Goal: Task Accomplishment & Management: Complete application form

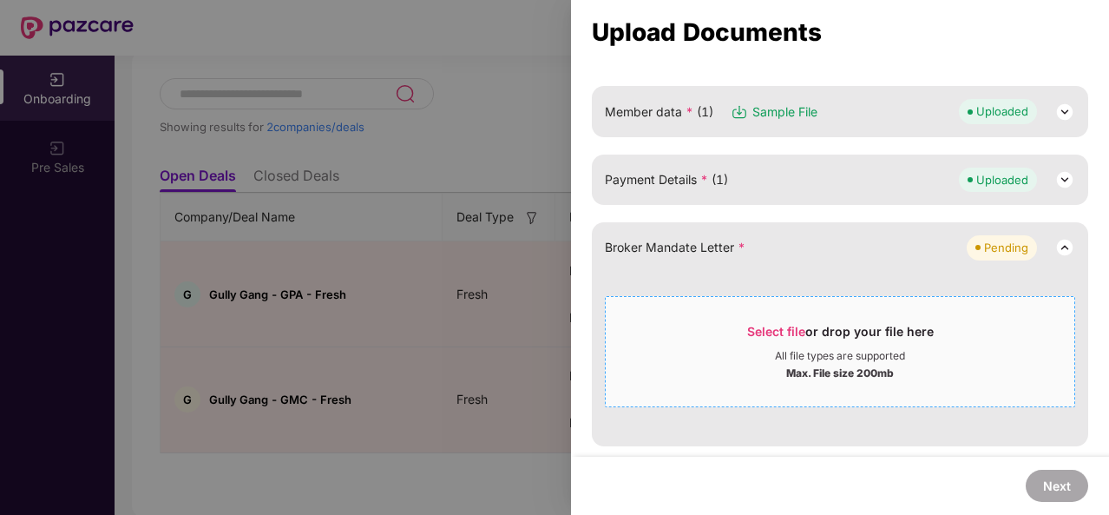
scroll to position [336, 0]
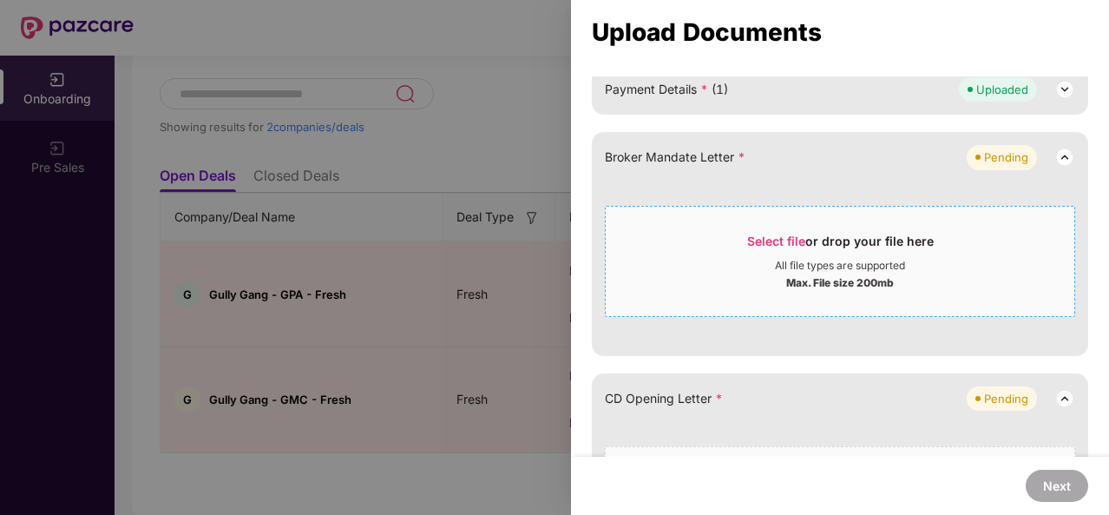
click at [773, 234] on span "Select file" at bounding box center [776, 240] width 58 height 15
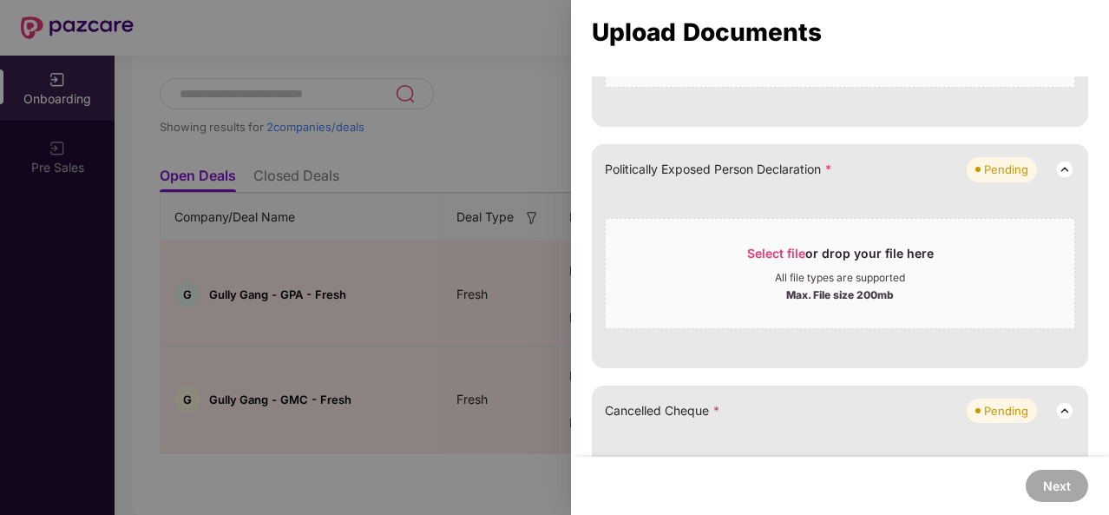
scroll to position [622, 0]
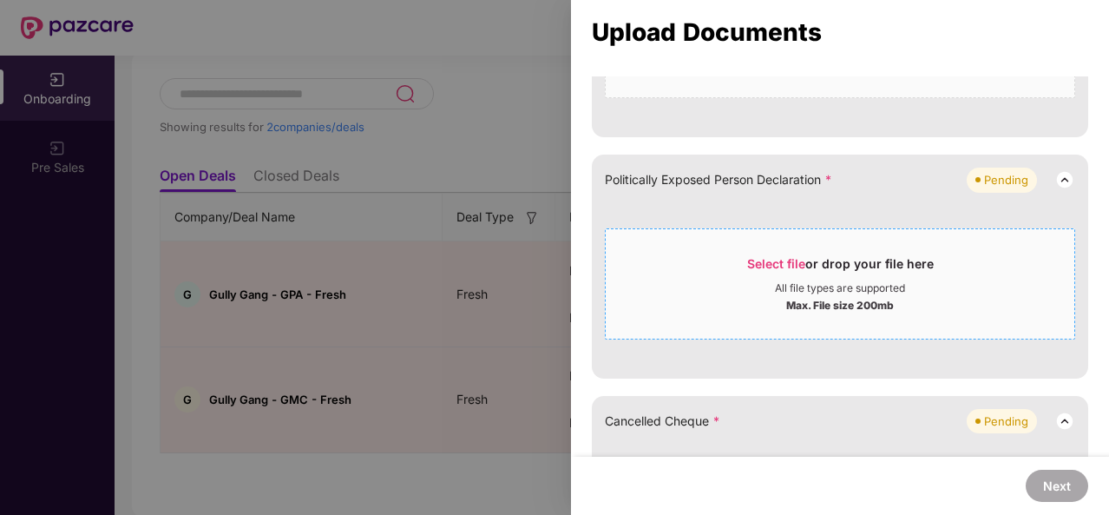
click at [777, 256] on span "Select file" at bounding box center [776, 263] width 58 height 15
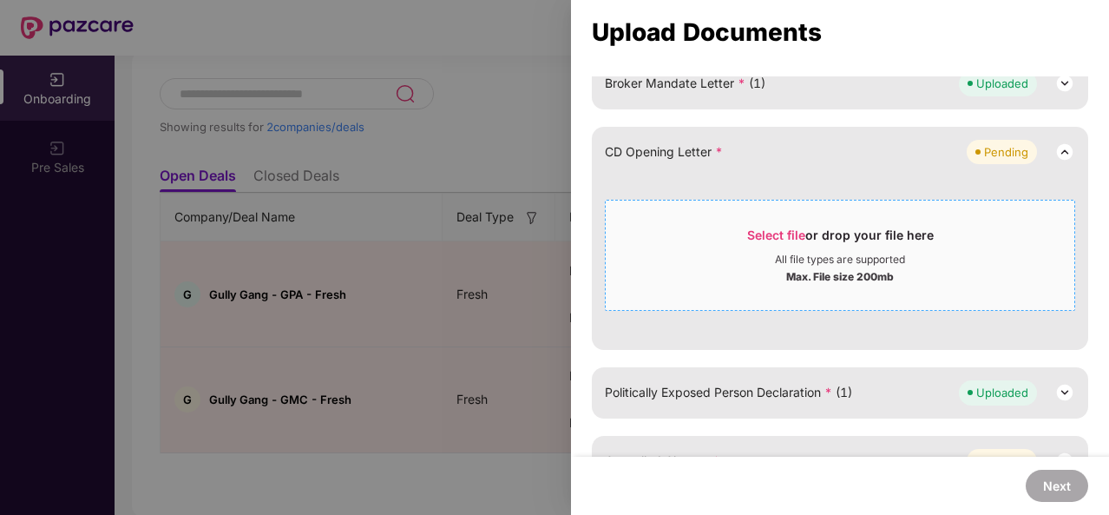
scroll to position [401, 0]
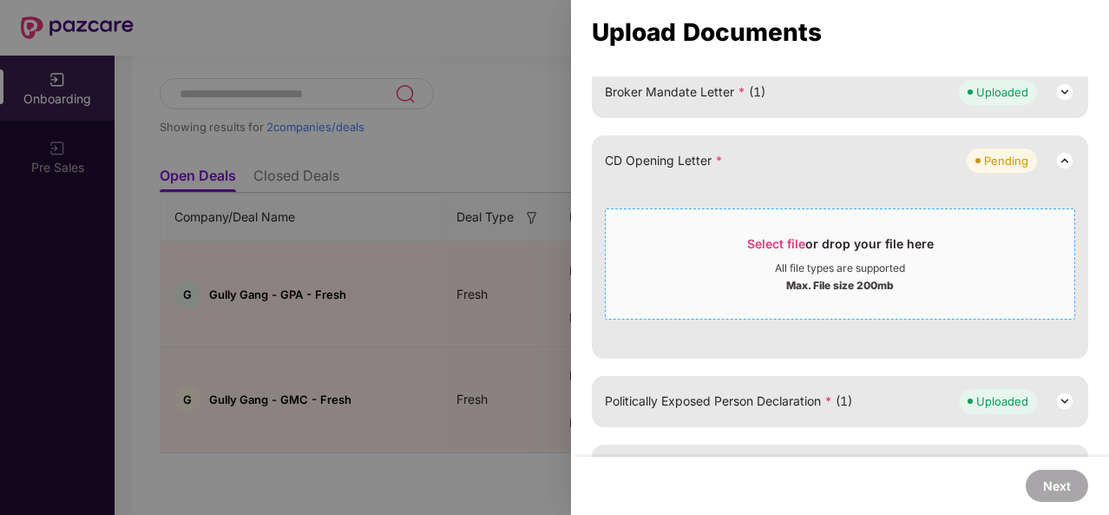
click at [761, 239] on span "Select file" at bounding box center [776, 243] width 58 height 15
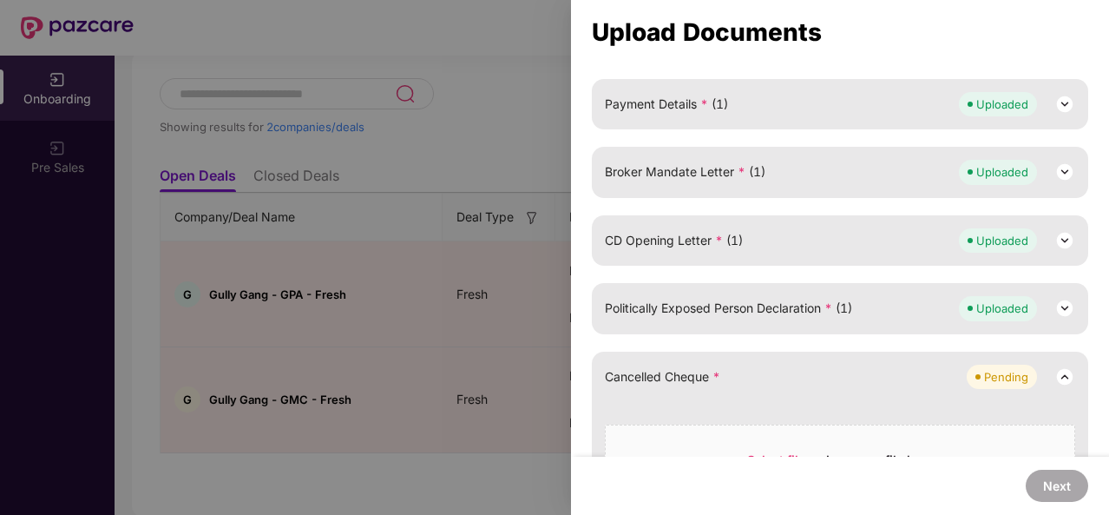
scroll to position [446, 0]
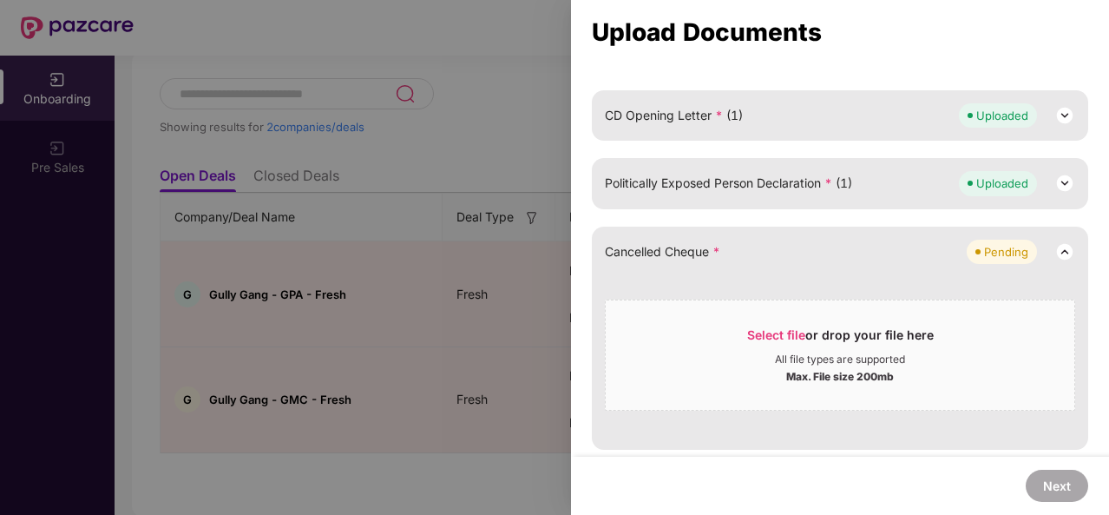
click at [392, 259] on div at bounding box center [554, 257] width 1109 height 515
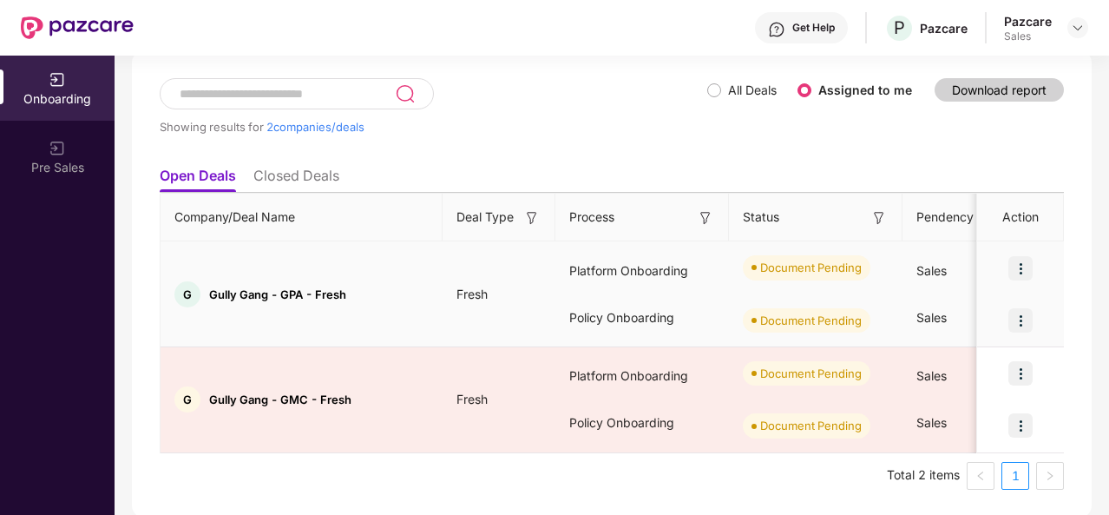
click at [1021, 316] on img at bounding box center [1020, 320] width 24 height 24
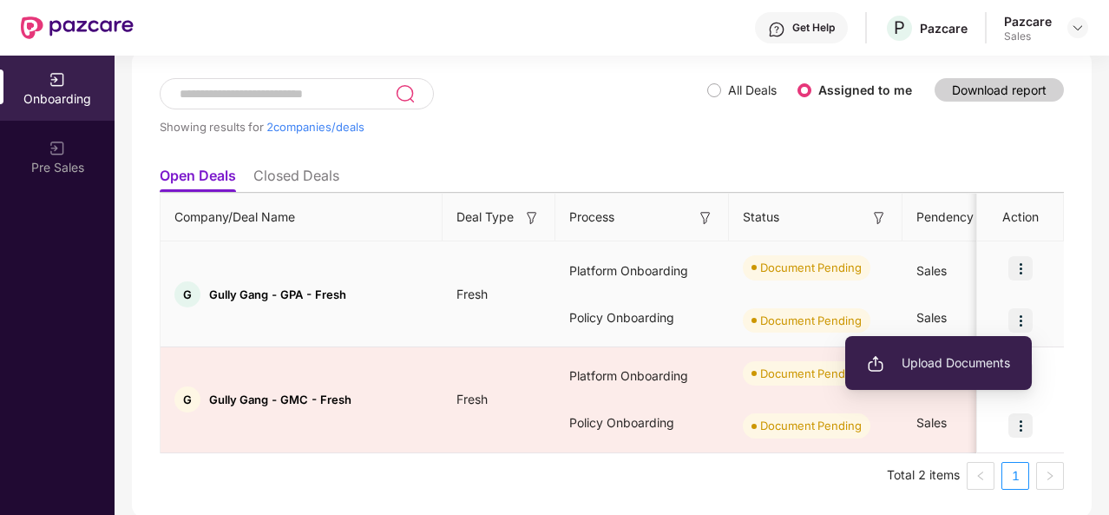
click at [927, 364] on span "Upload Documents" at bounding box center [938, 362] width 143 height 19
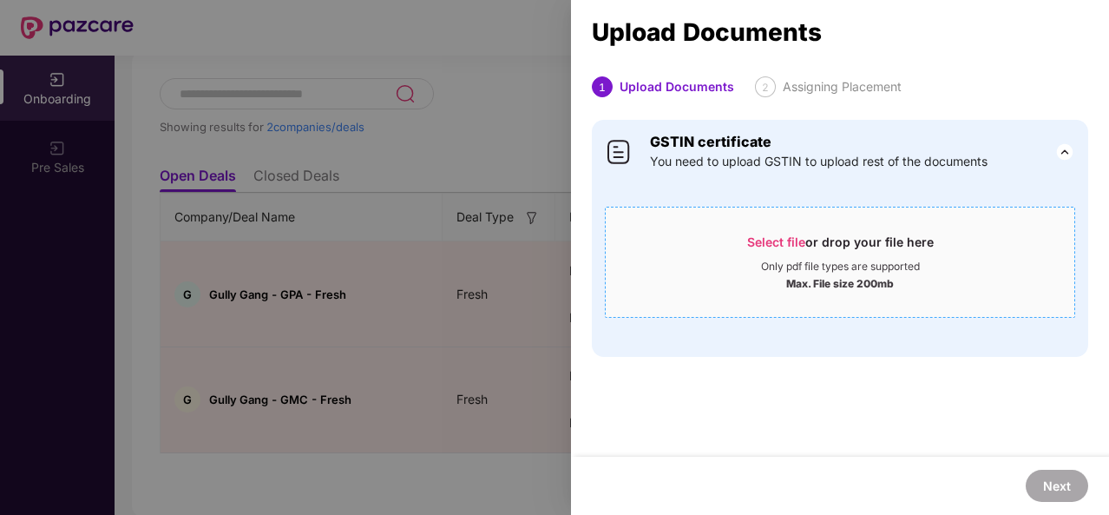
click at [775, 238] on span "Select file" at bounding box center [776, 241] width 58 height 15
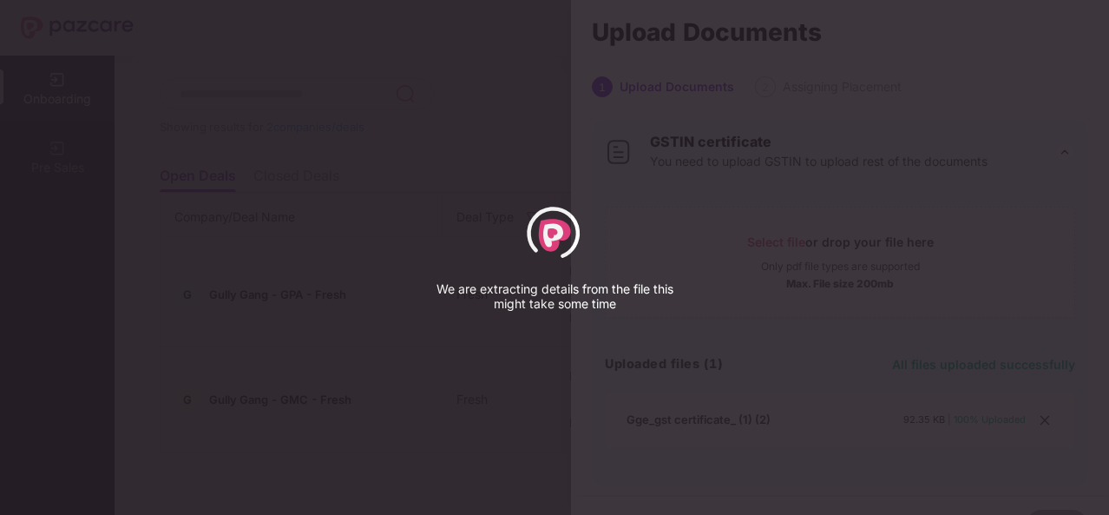
select select "****"
select select "******"
select select "**********"
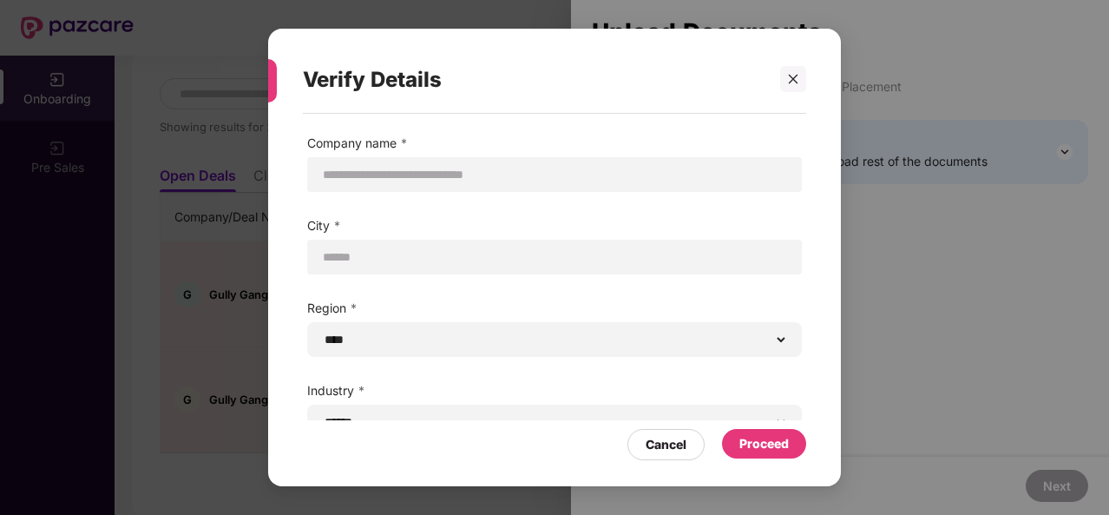
scroll to position [116, 0]
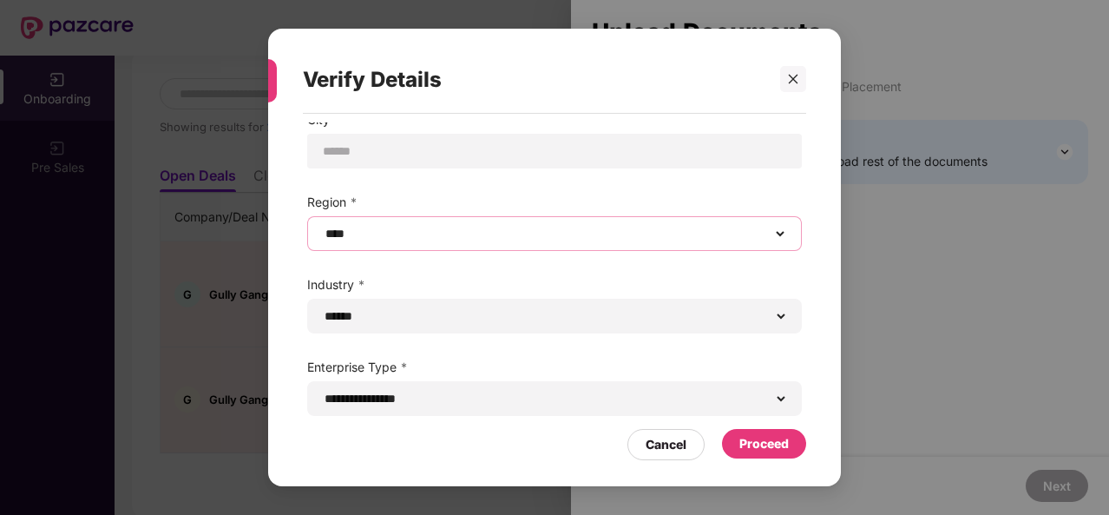
click at [545, 230] on select "****** **** **** ***** *****" at bounding box center [554, 234] width 465 height 14
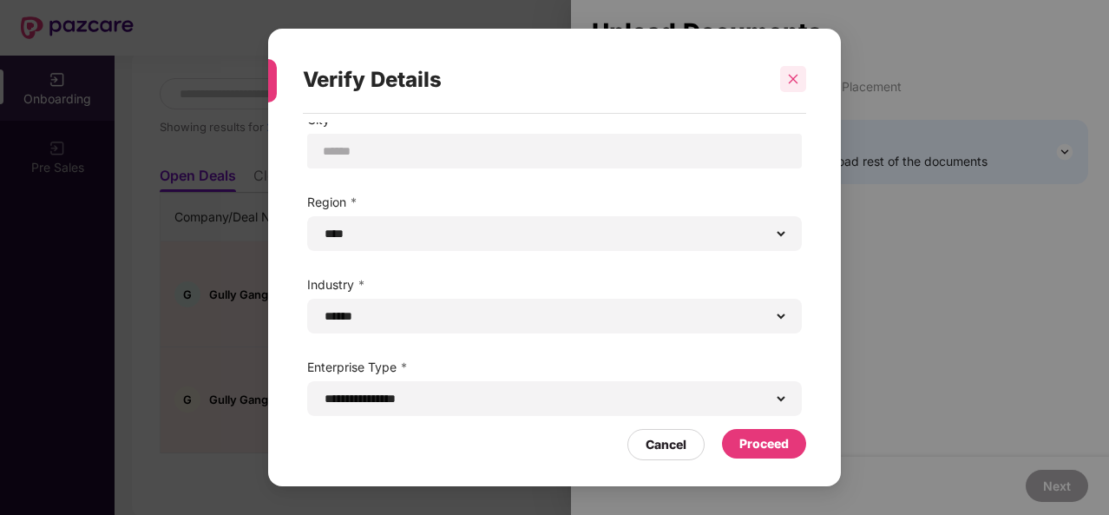
click at [791, 82] on icon "close" at bounding box center [793, 79] width 12 height 12
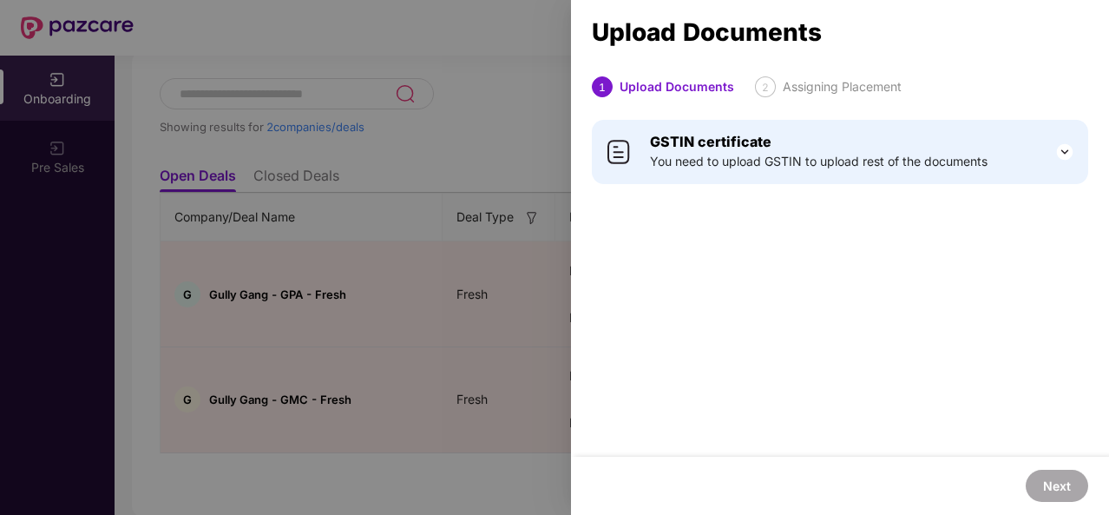
click at [1054, 156] on img at bounding box center [1064, 151] width 21 height 21
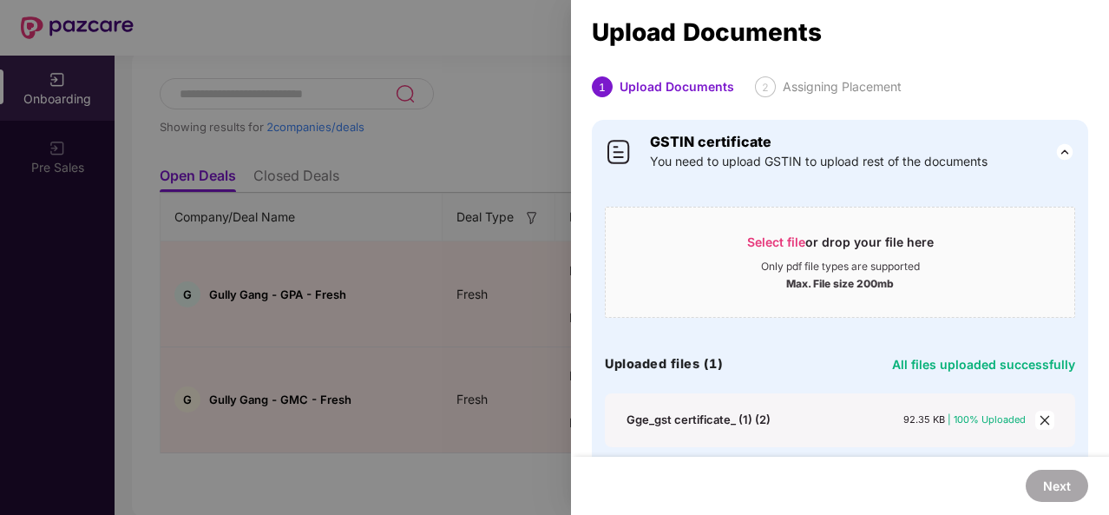
scroll to position [38, 0]
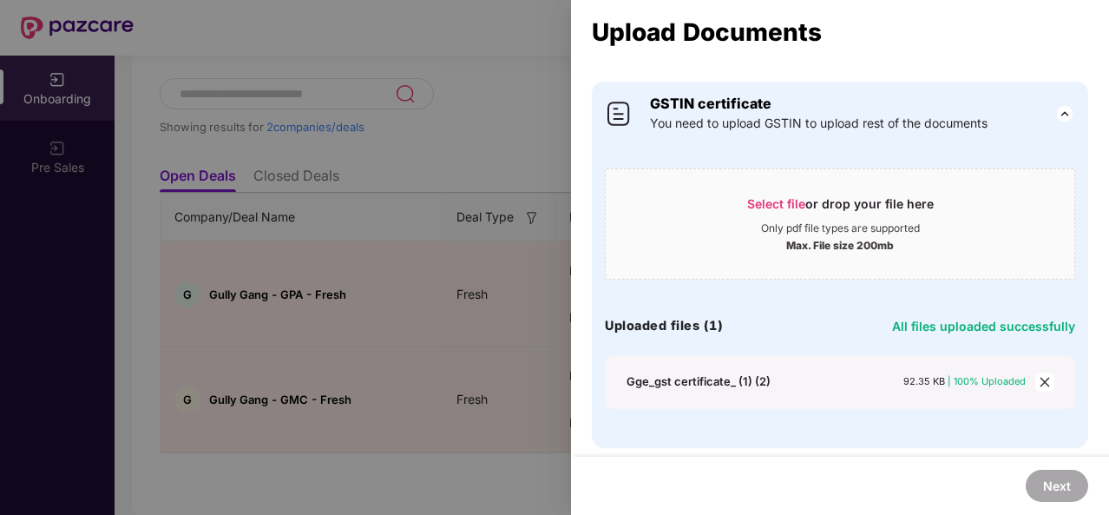
click at [327, 143] on div "Upload Documents 1 Upload Documents 2 Assigning Placement GSTIN certificate You…" at bounding box center [554, 257] width 1109 height 515
click at [327, 143] on div at bounding box center [554, 257] width 1109 height 515
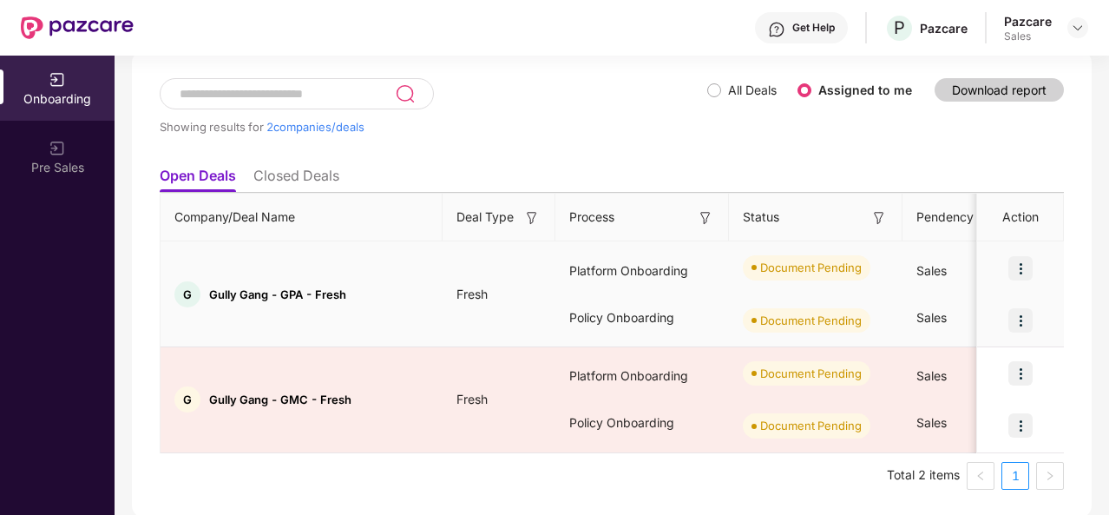
click at [1009, 313] on img at bounding box center [1020, 320] width 24 height 24
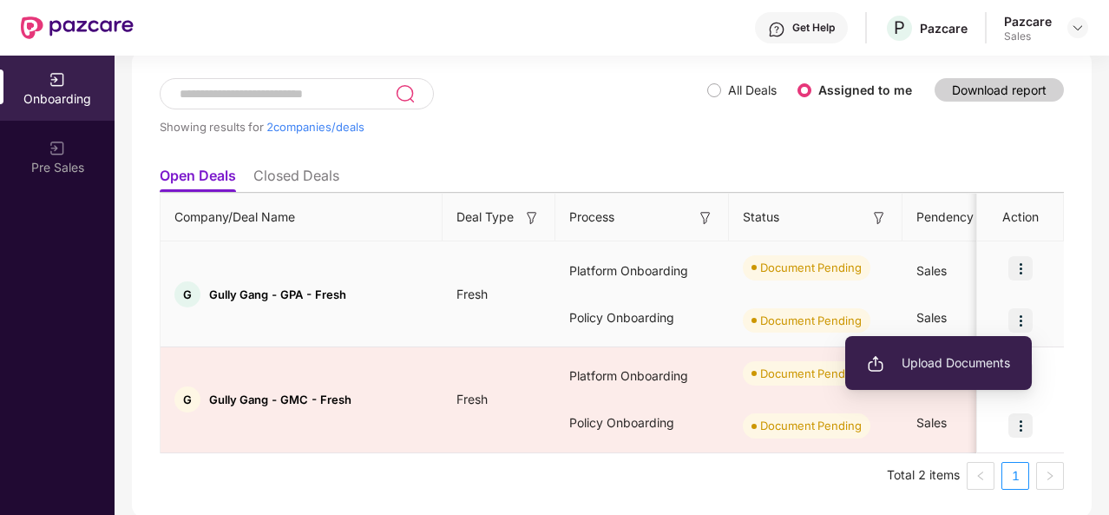
click at [918, 355] on span "Upload Documents" at bounding box center [938, 362] width 143 height 19
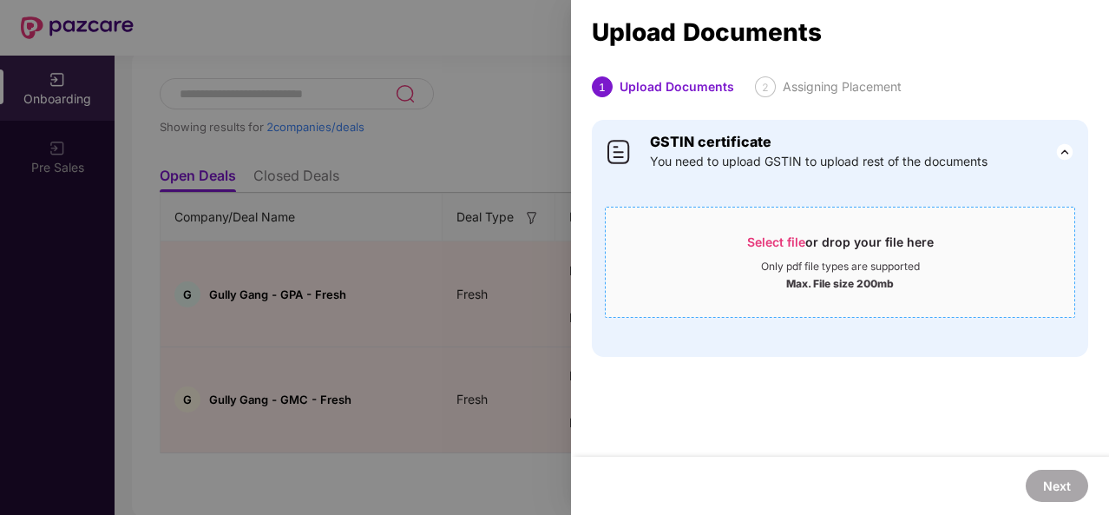
click at [770, 244] on span "Select file" at bounding box center [776, 241] width 58 height 15
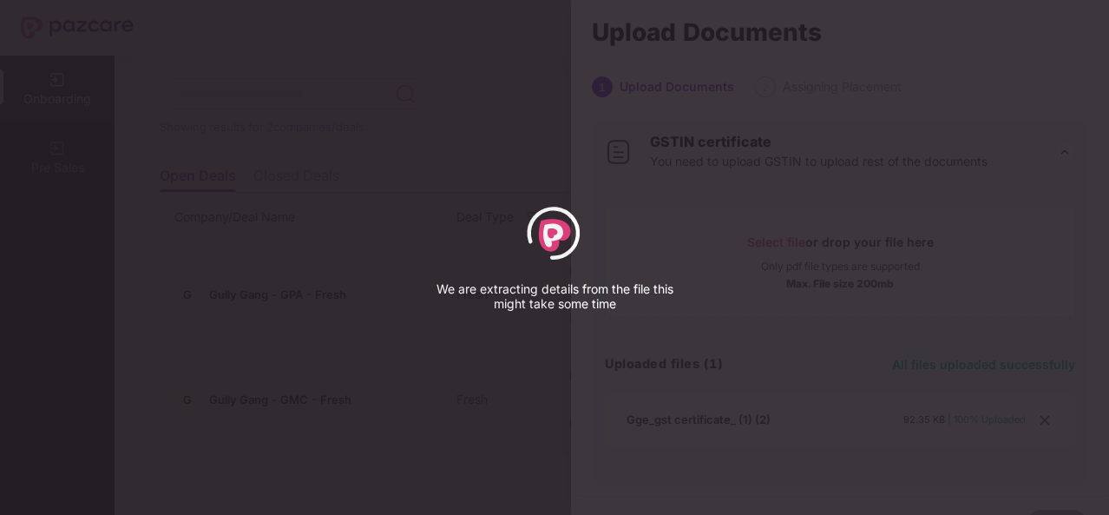
select select "****"
select select "******"
select select "**********"
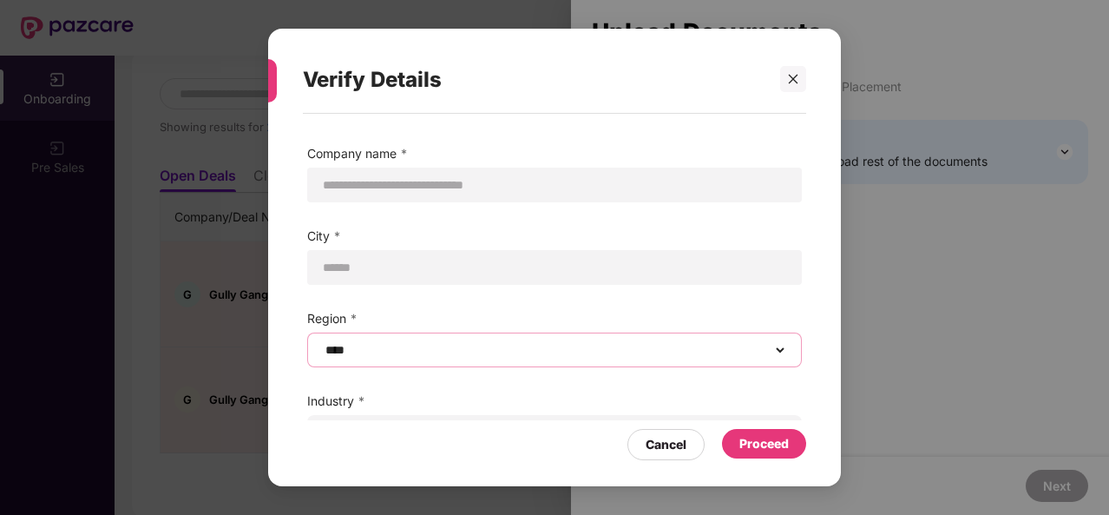
click at [426, 345] on select "****** **** **** ***** *****" at bounding box center [554, 350] width 465 height 14
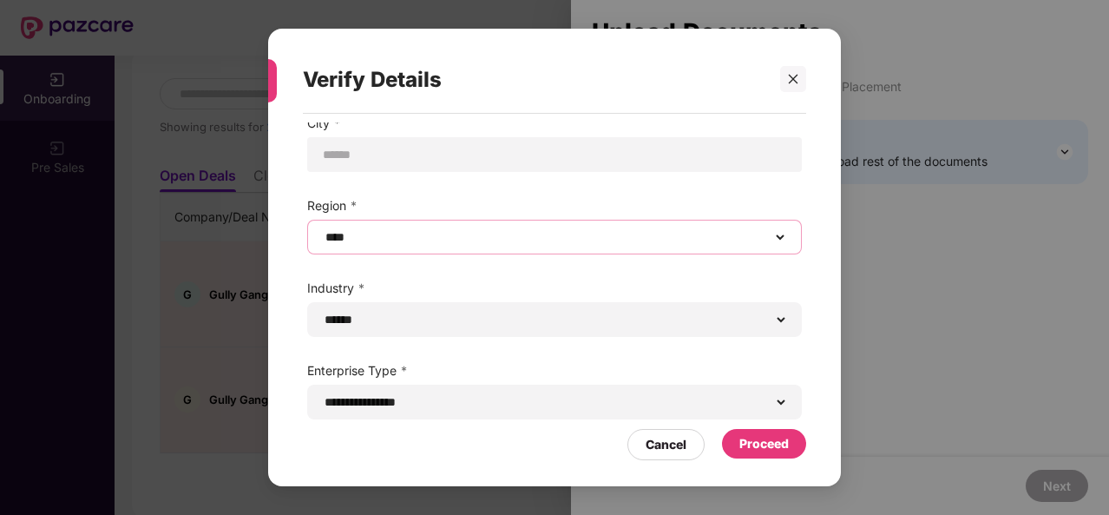
scroll to position [113, 0]
click at [437, 232] on select "****** **** **** ***** *****" at bounding box center [554, 237] width 465 height 14
select select "*****"
click at [322, 230] on select "****** **** **** ***** *****" at bounding box center [554, 237] width 465 height 14
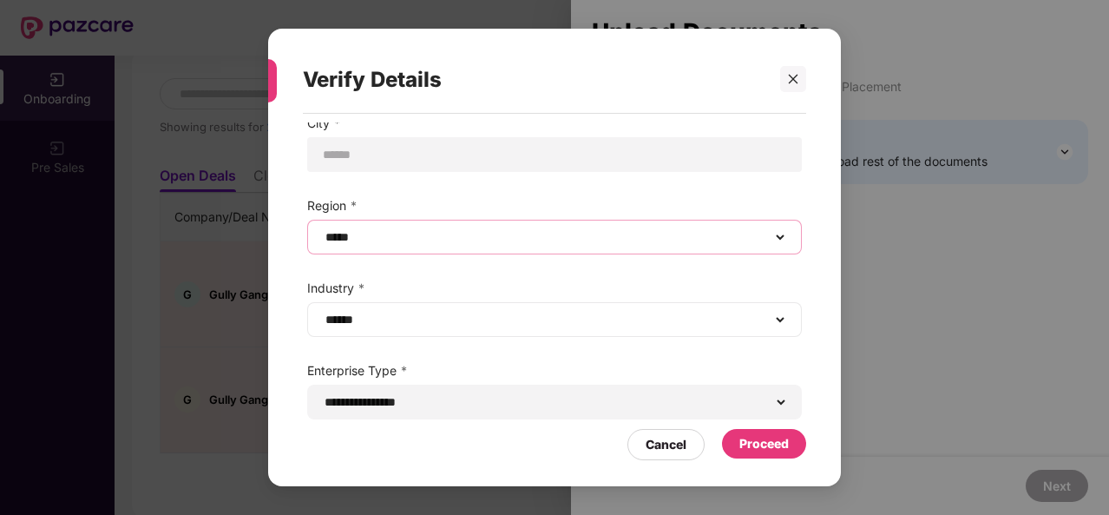
scroll to position [116, 0]
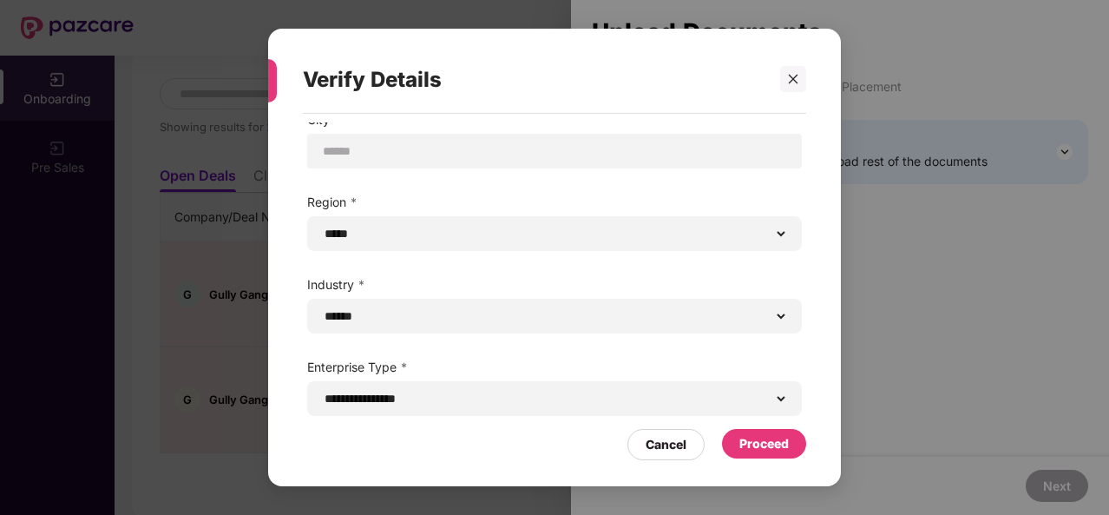
click at [753, 443] on div "Proceed" at bounding box center [763, 443] width 49 height 19
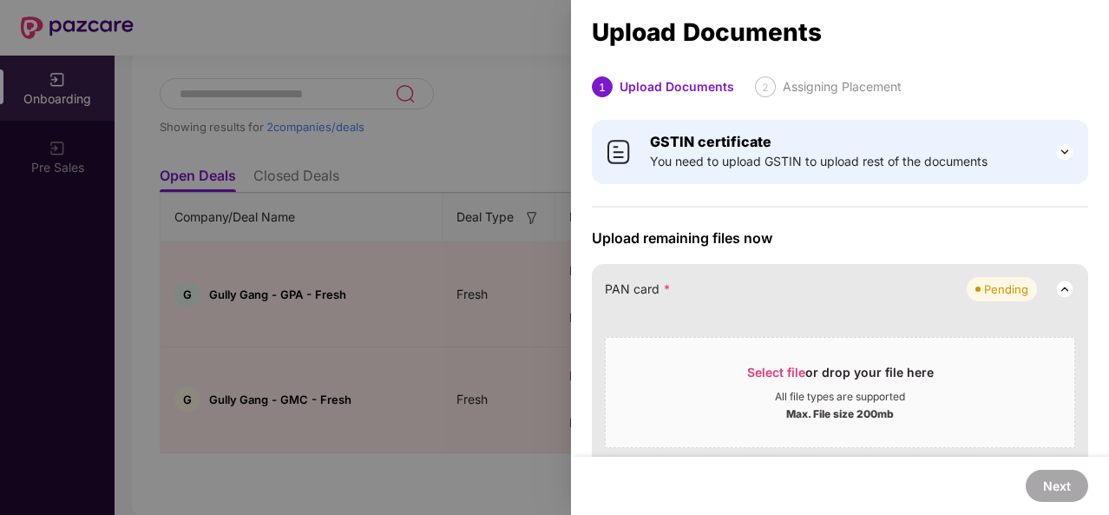
scroll to position [137, 0]
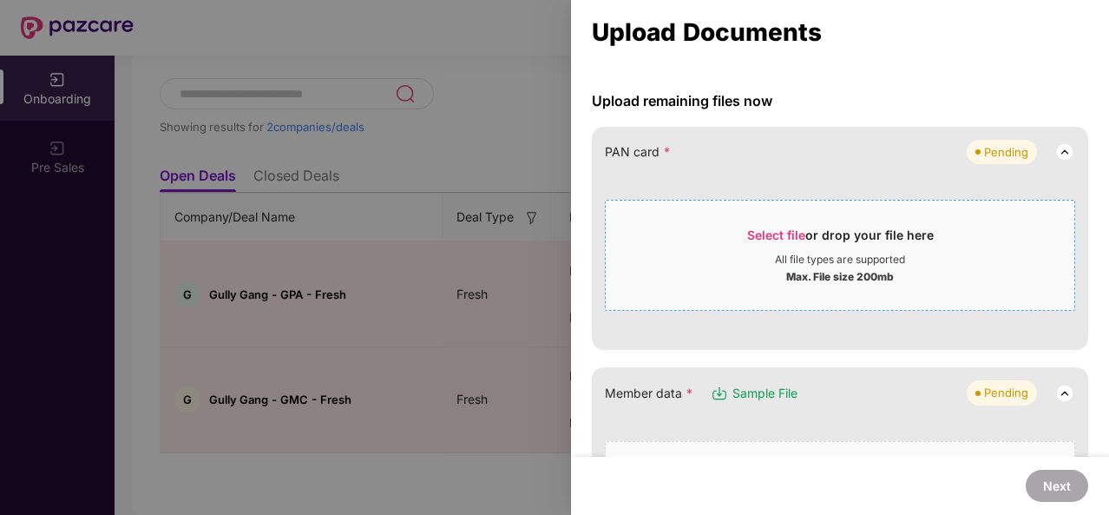
click at [770, 235] on span "Select file" at bounding box center [776, 234] width 58 height 15
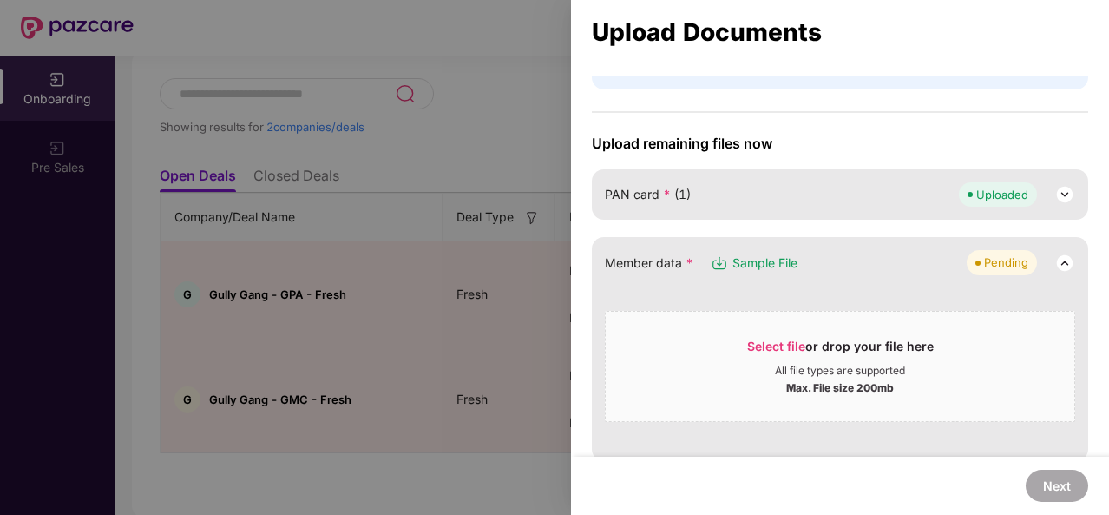
scroll to position [135, 0]
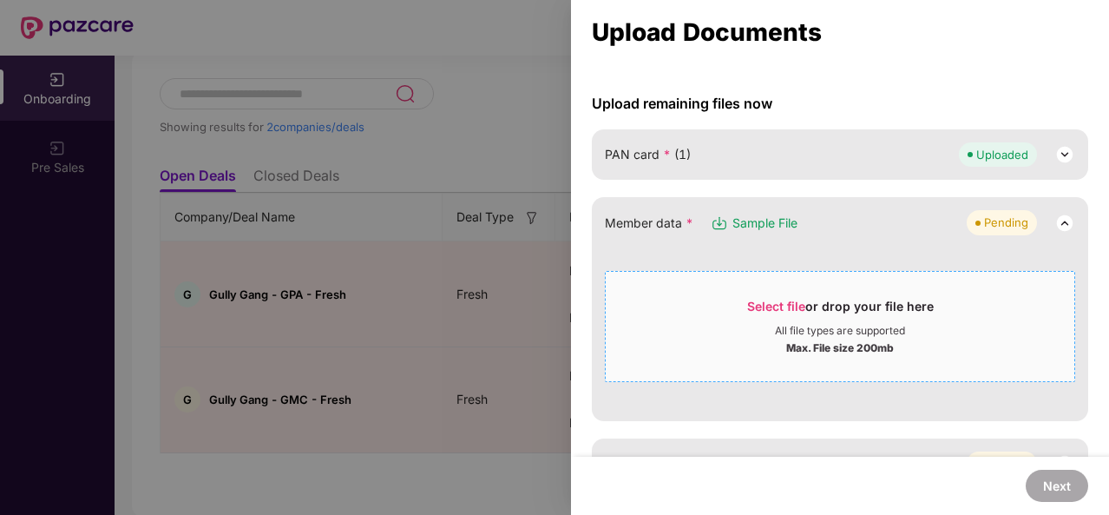
click at [769, 299] on span "Select file" at bounding box center [776, 306] width 58 height 15
click at [489, 154] on div at bounding box center [554, 257] width 1109 height 515
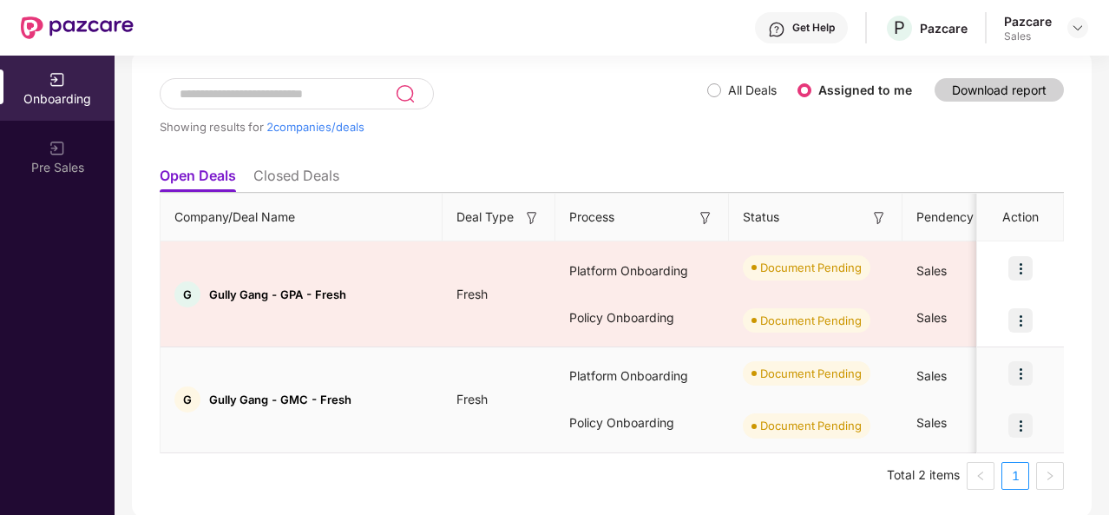
click at [1015, 425] on img at bounding box center [1020, 425] width 24 height 24
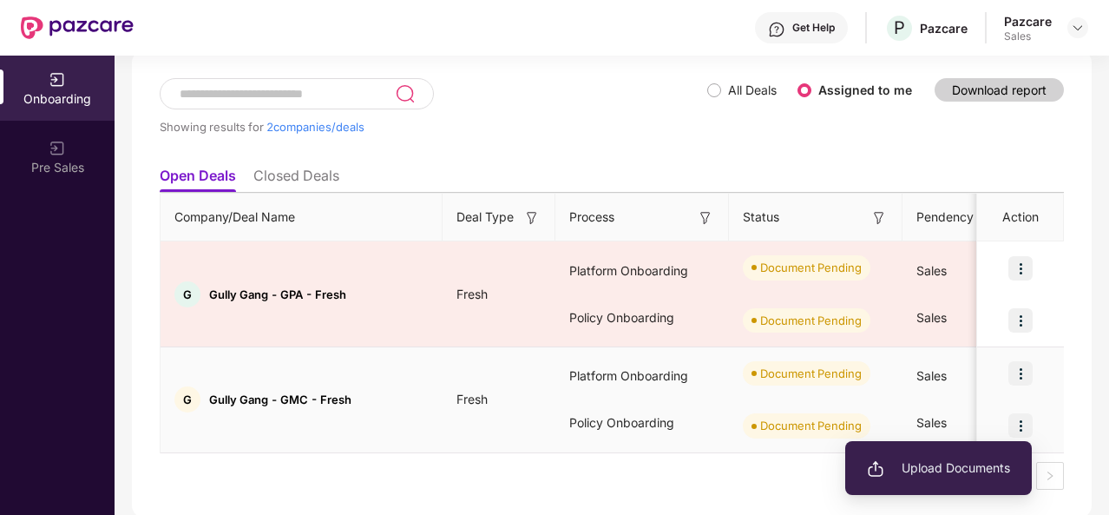
click at [918, 461] on span "Upload Documents" at bounding box center [938, 467] width 143 height 19
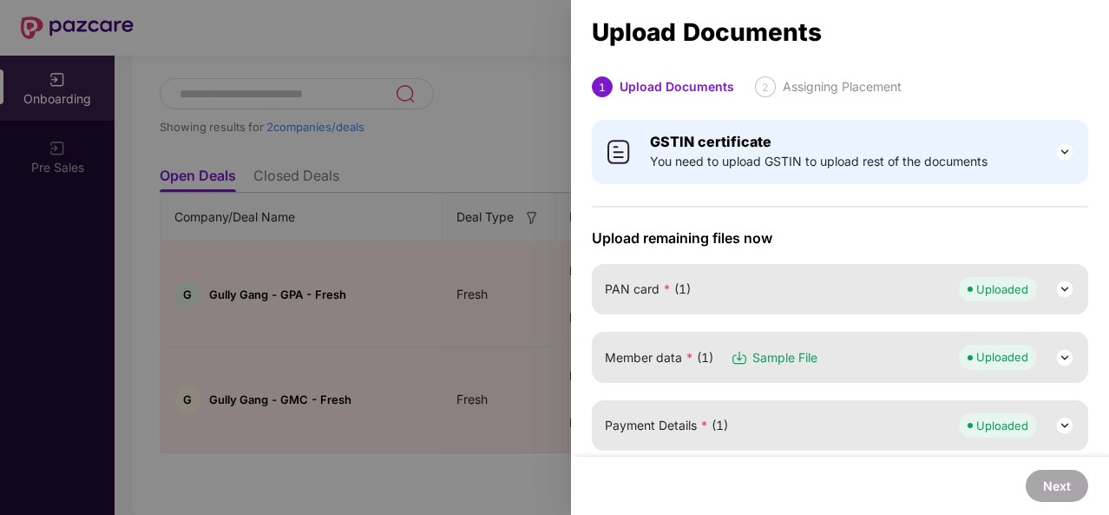
click at [1056, 357] on img at bounding box center [1064, 357] width 21 height 21
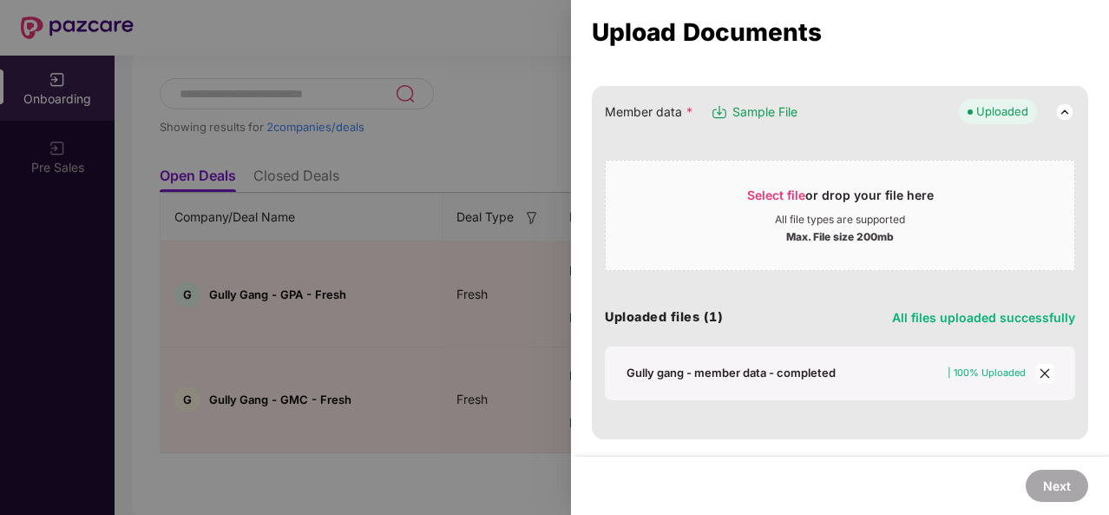
scroll to position [246, 0]
click at [734, 369] on div "Gully gang - member data - completed" at bounding box center [731, 372] width 209 height 16
click at [1046, 367] on icon "close" at bounding box center [1045, 372] width 12 height 12
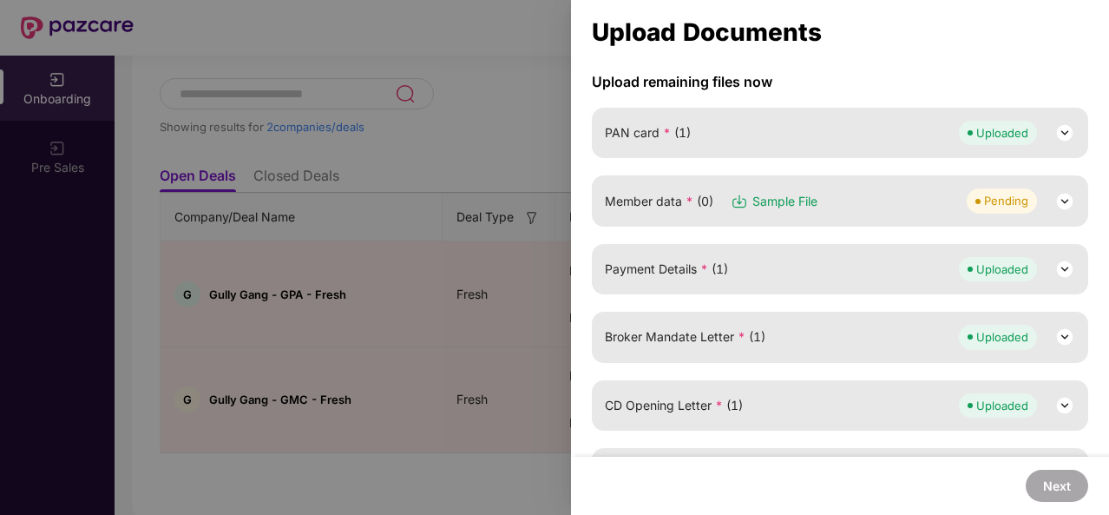
scroll to position [146, 0]
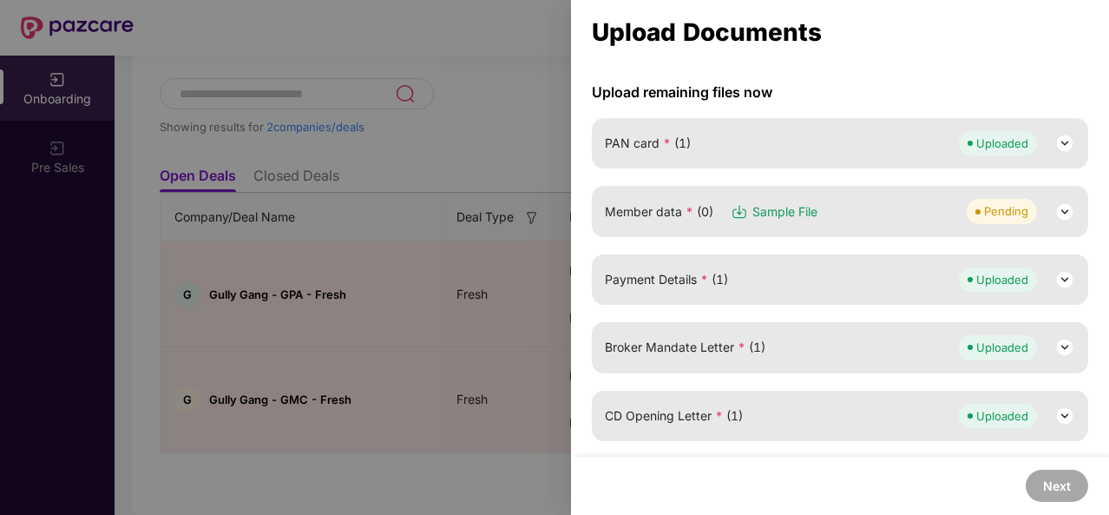
click at [1063, 213] on img at bounding box center [1064, 211] width 21 height 21
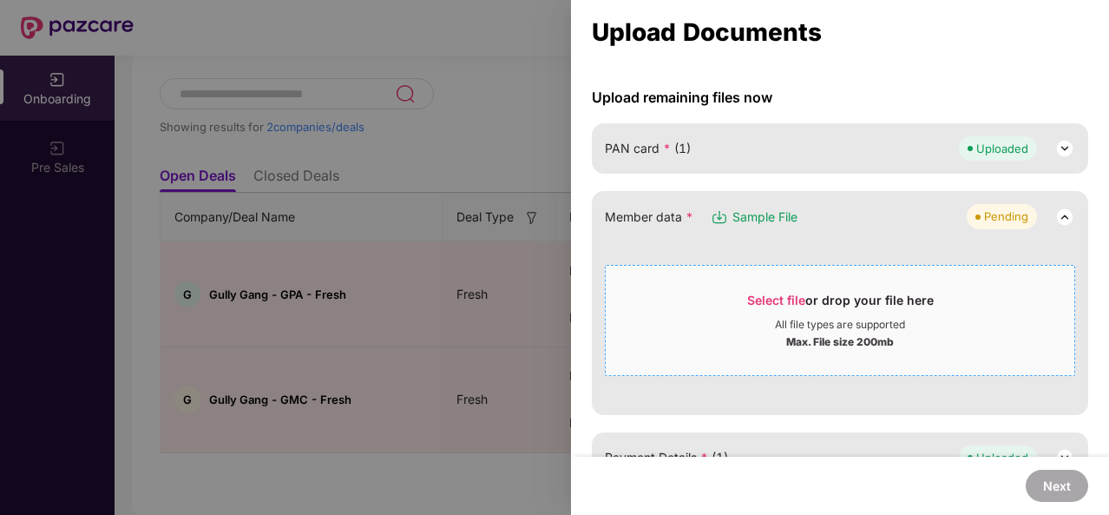
scroll to position [140, 0]
click at [433, 173] on div at bounding box center [554, 257] width 1109 height 515
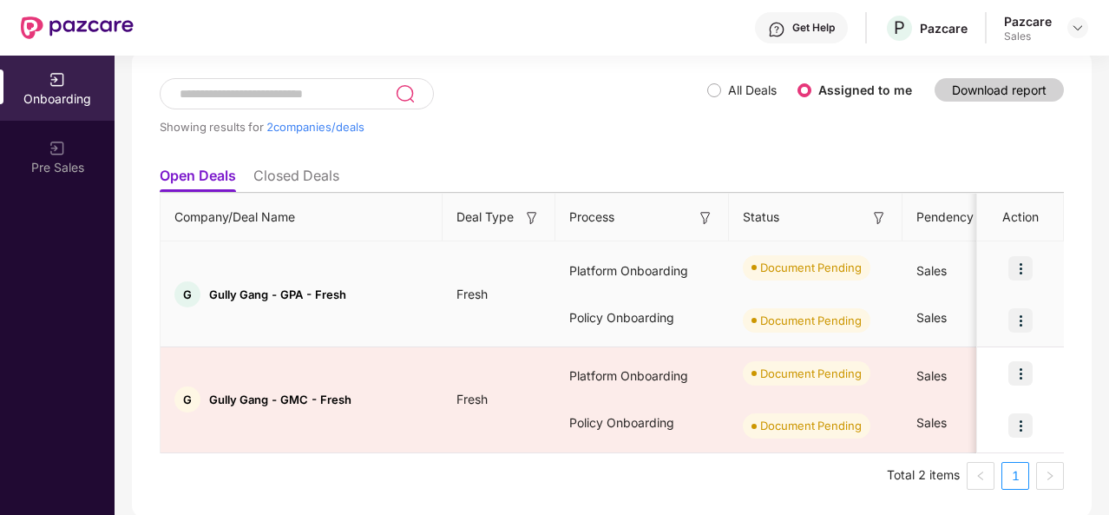
click at [1016, 317] on img at bounding box center [1020, 320] width 24 height 24
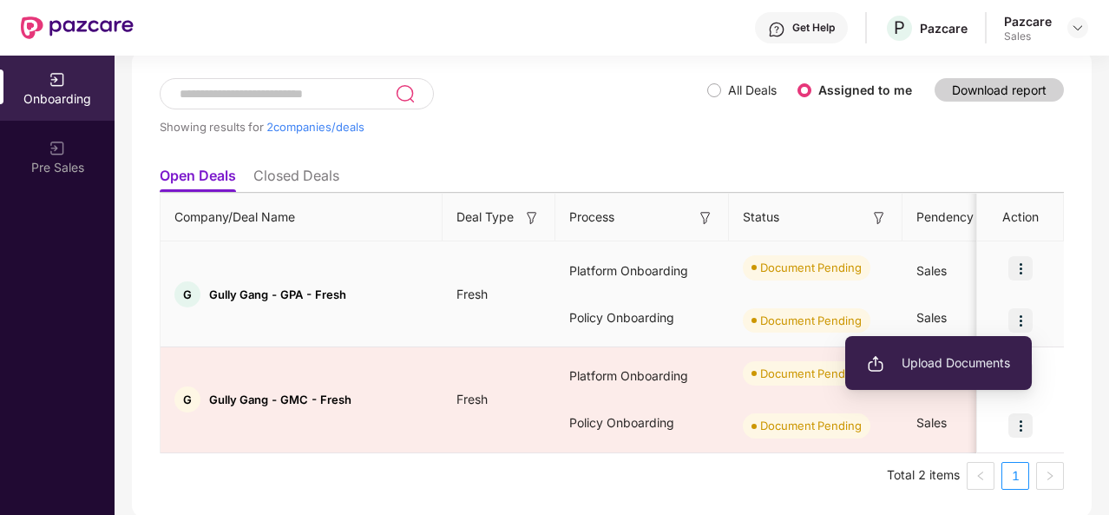
click at [918, 355] on span "Upload Documents" at bounding box center [938, 362] width 143 height 19
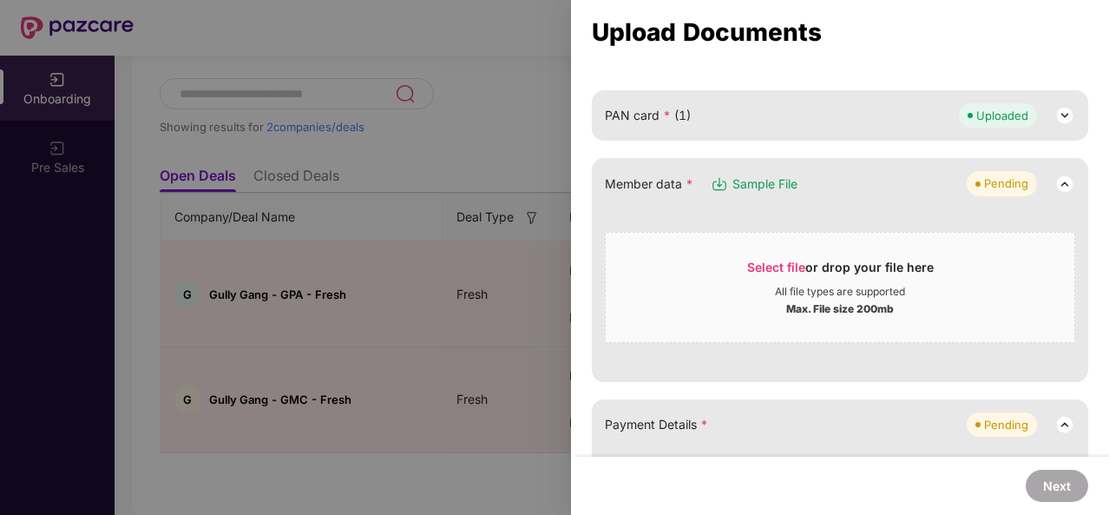
scroll to position [193, 0]
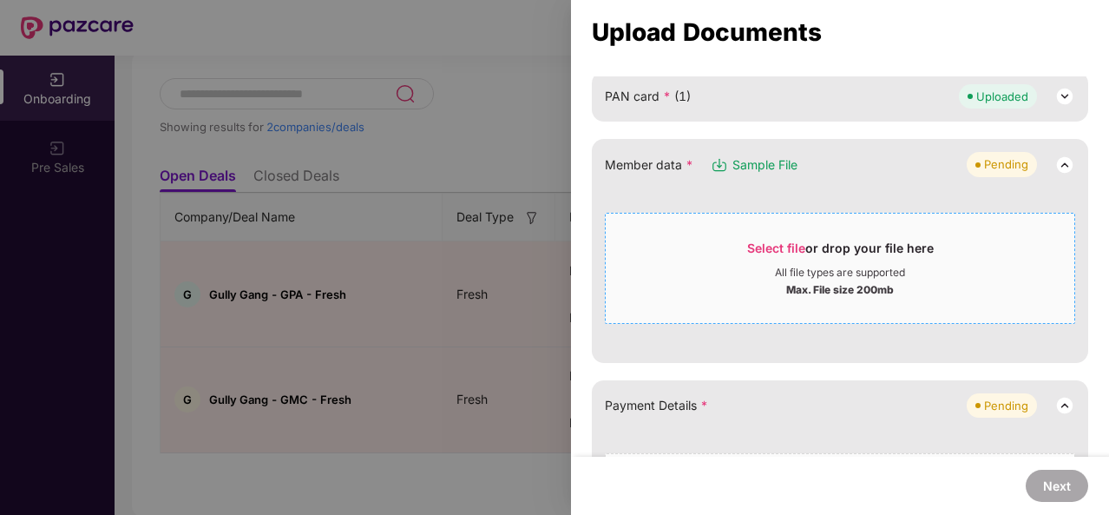
click at [774, 240] on span "Select file" at bounding box center [776, 247] width 58 height 15
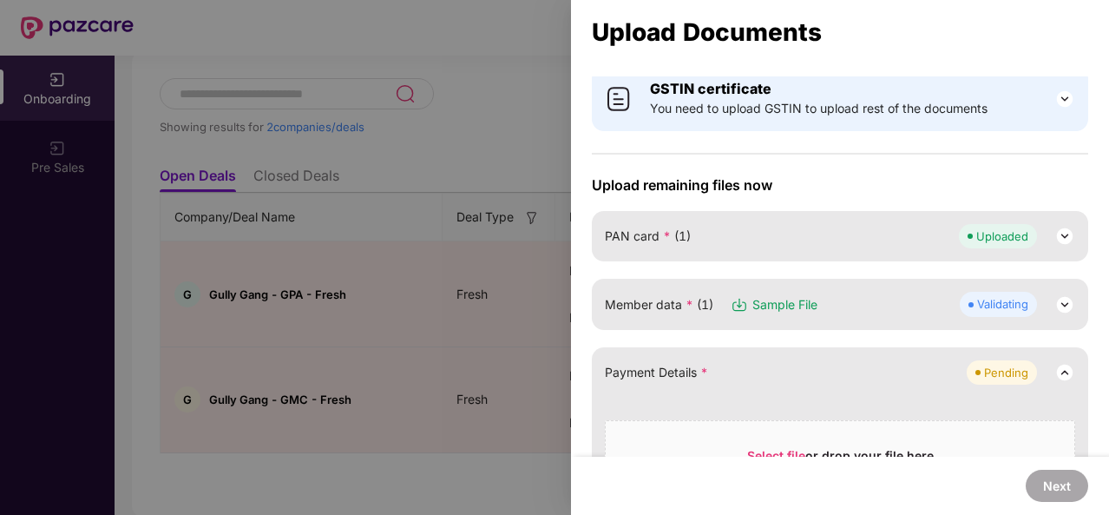
scroll to position [52, 0]
click at [1061, 301] on img at bounding box center [1064, 305] width 21 height 21
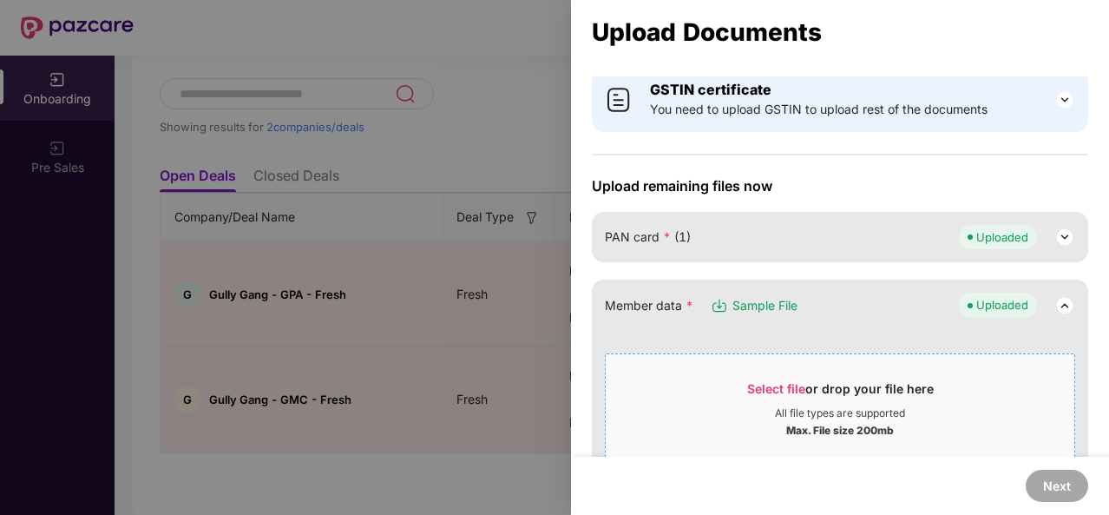
scroll to position [241, 0]
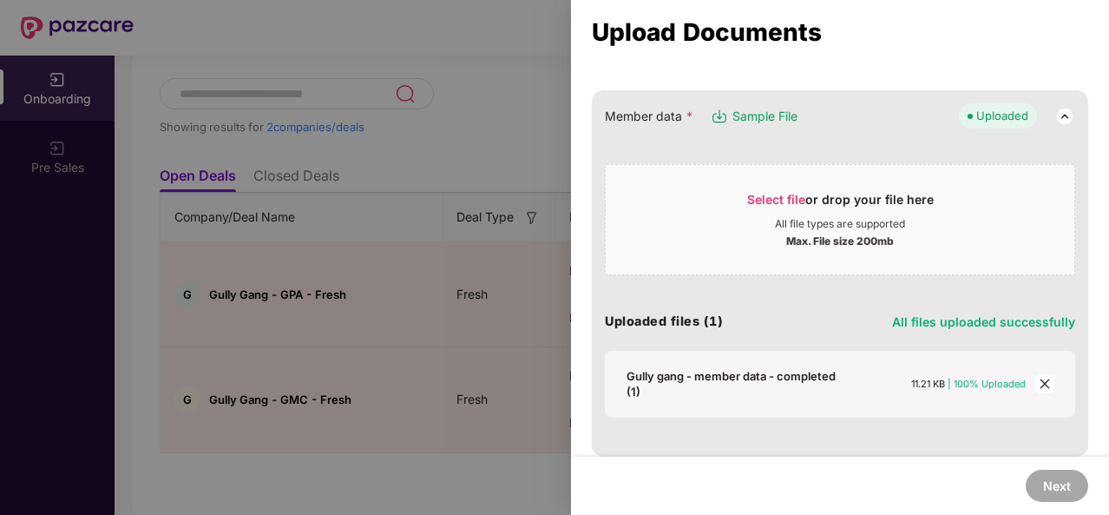
click at [684, 374] on div "Gully gang - member data - completed (1)" at bounding box center [737, 383] width 220 height 31
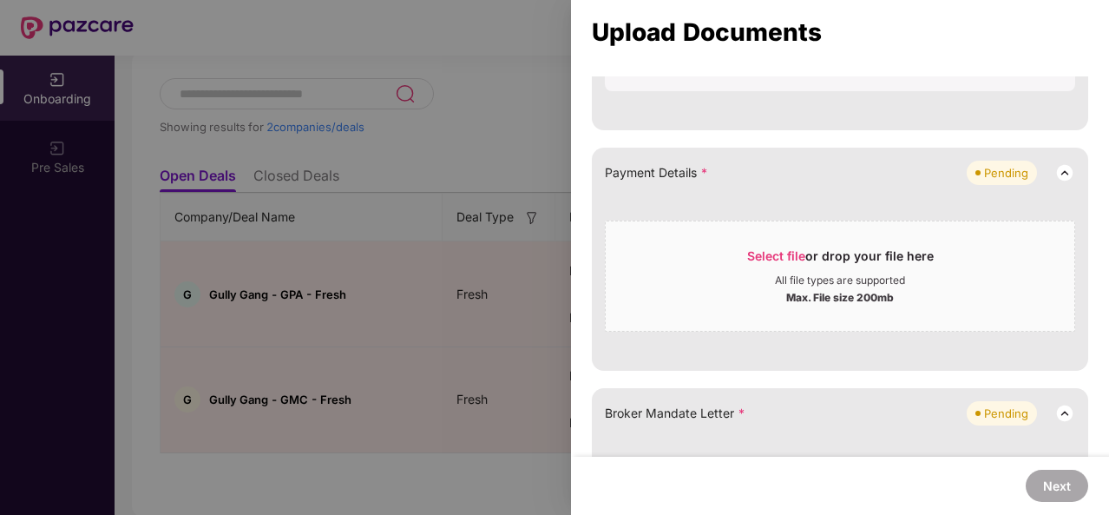
scroll to position [568, 0]
click at [762, 251] on span "Select file" at bounding box center [776, 255] width 58 height 15
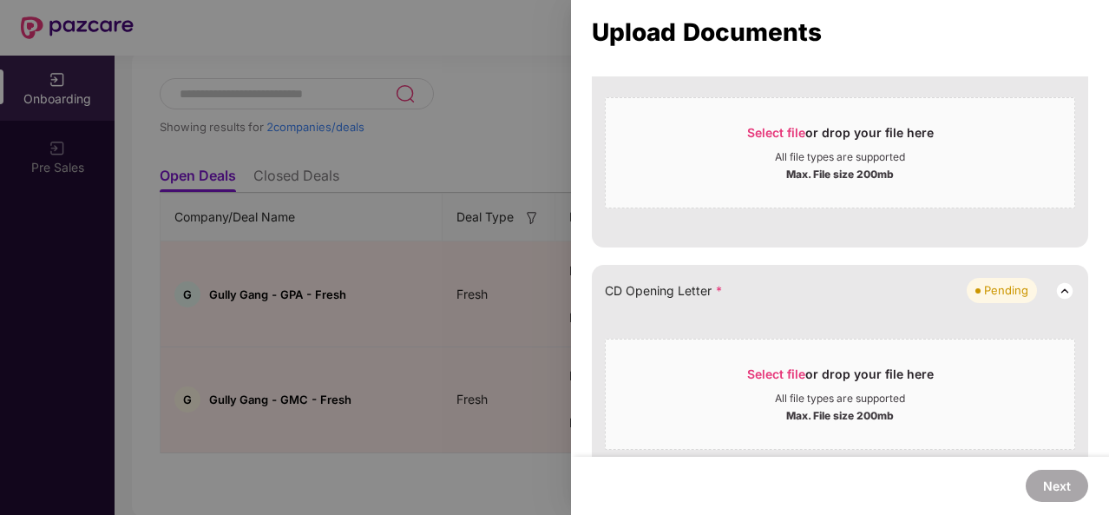
scroll to position [840, 0]
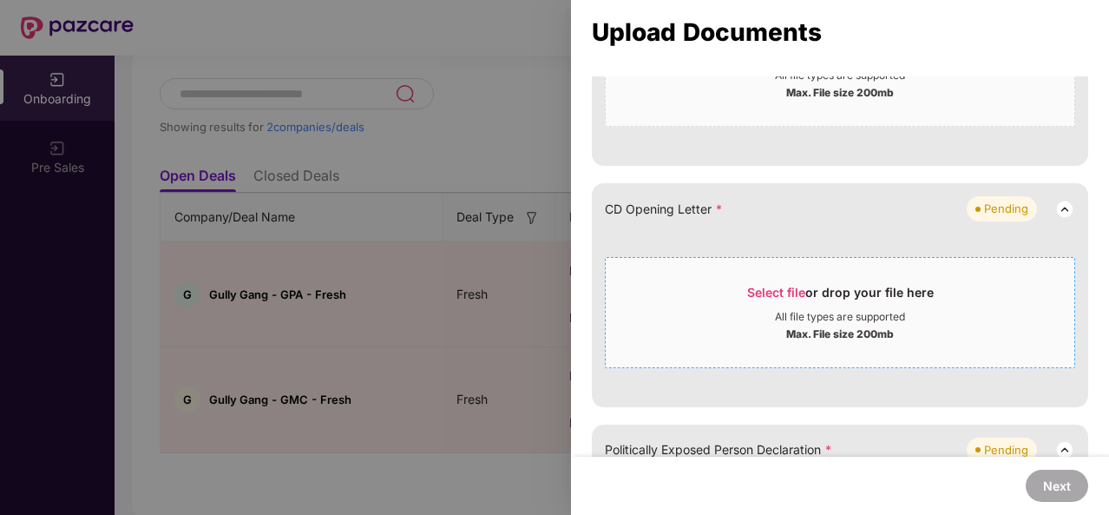
click at [774, 285] on span "Select file" at bounding box center [776, 292] width 58 height 15
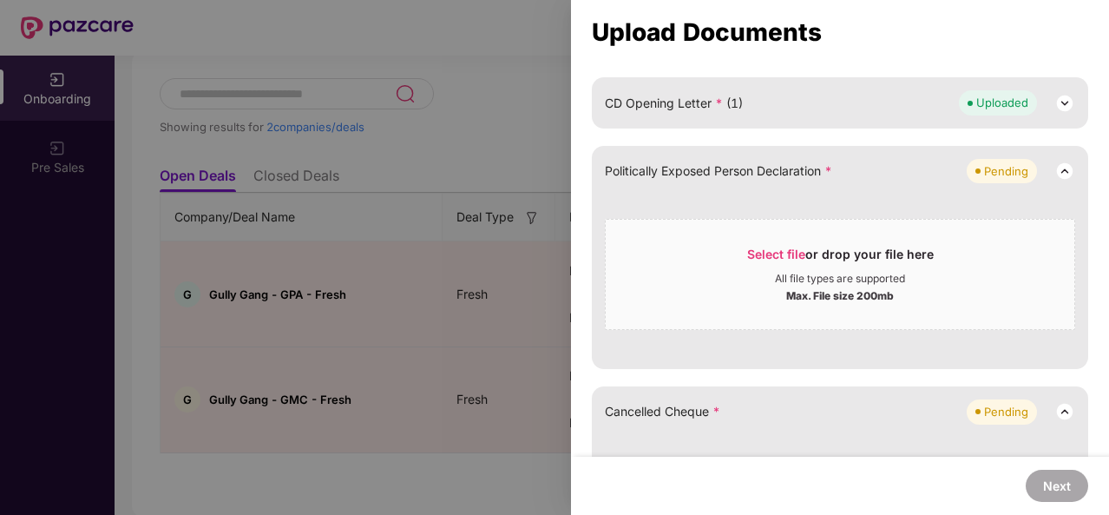
scroll to position [929, 0]
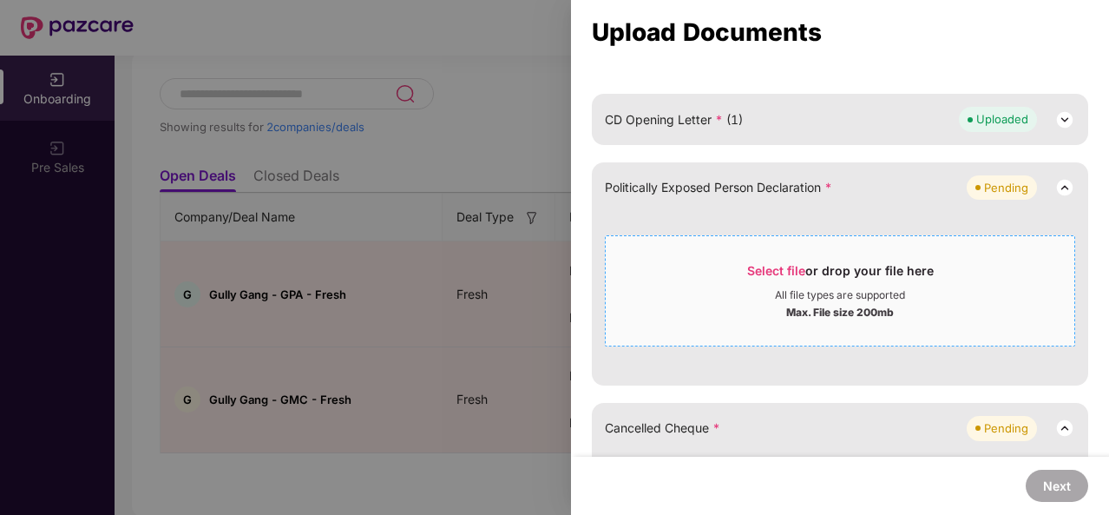
click at [778, 263] on span "Select file" at bounding box center [776, 270] width 58 height 15
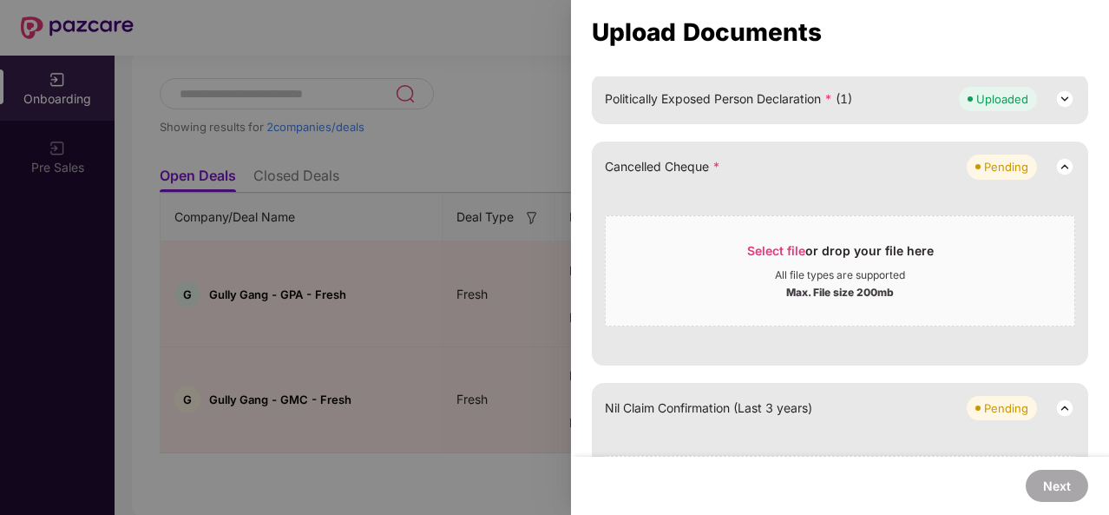
scroll to position [1015, 0]
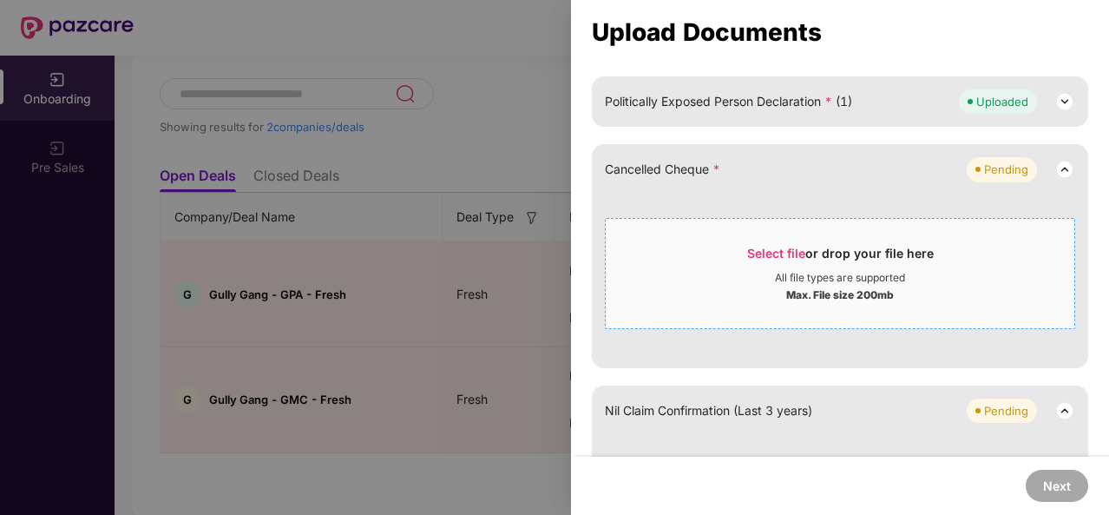
click at [767, 247] on span "Select file" at bounding box center [776, 253] width 58 height 15
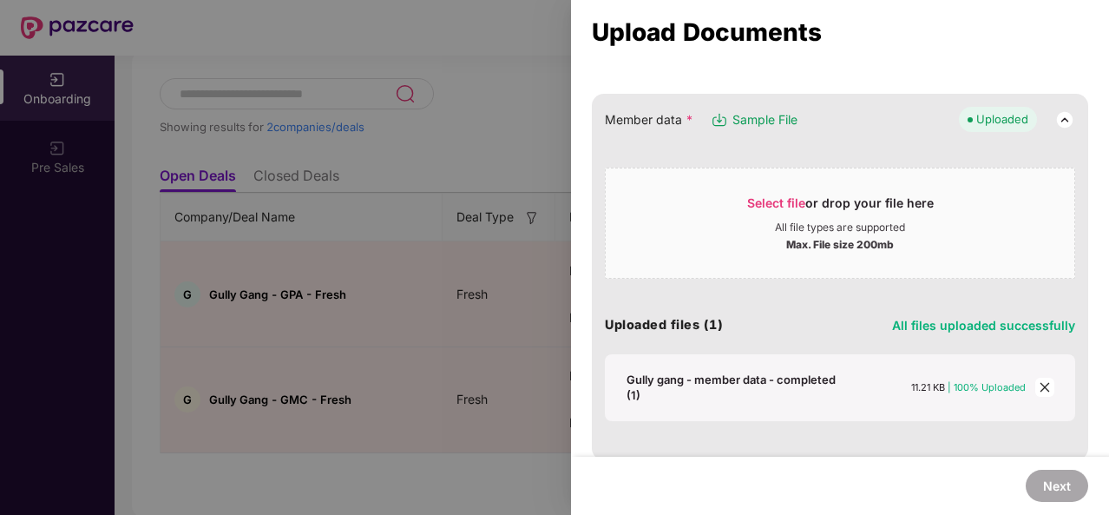
scroll to position [227, 0]
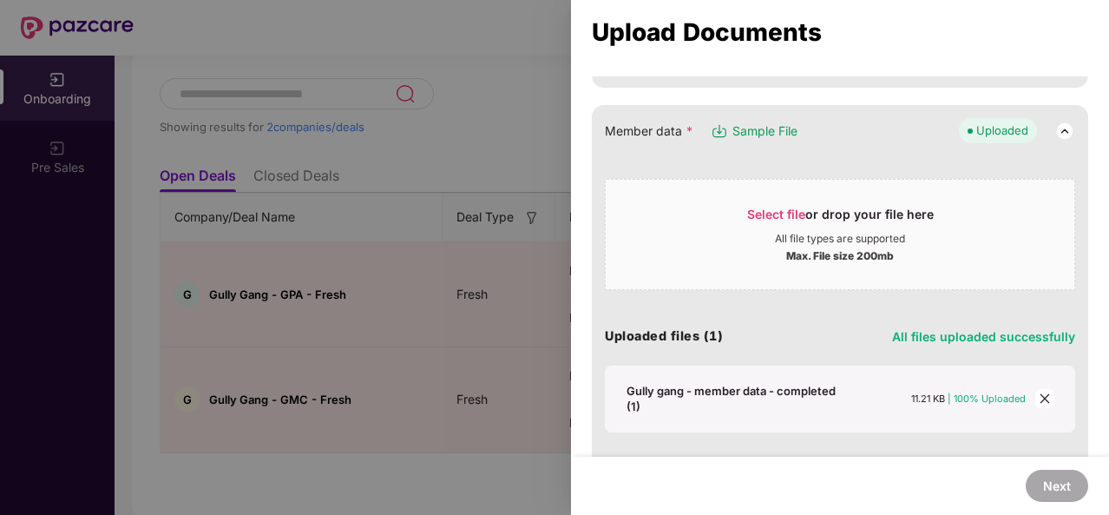
click at [1063, 128] on img at bounding box center [1064, 131] width 21 height 21
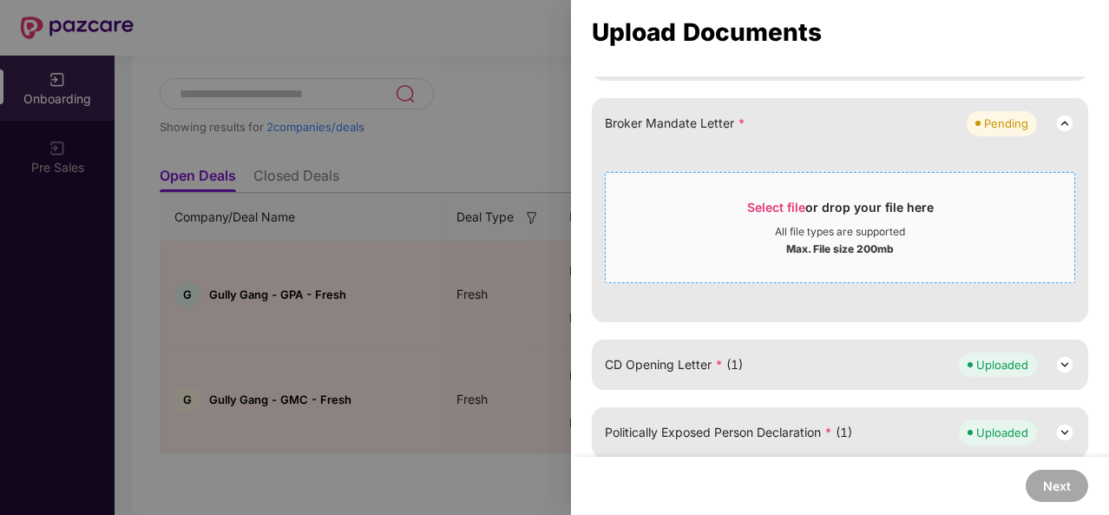
scroll to position [366, 0]
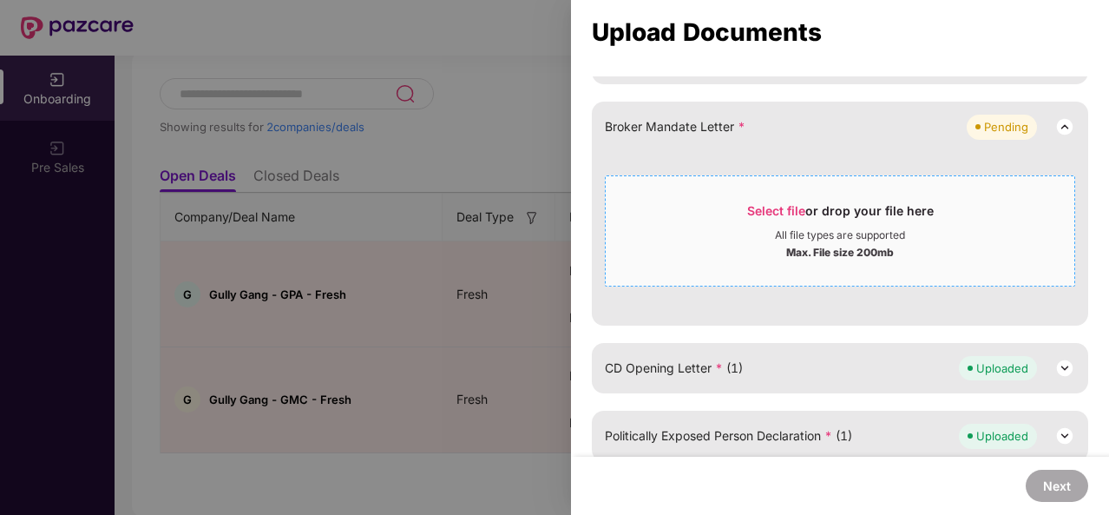
click at [779, 206] on span "Select file" at bounding box center [776, 210] width 58 height 15
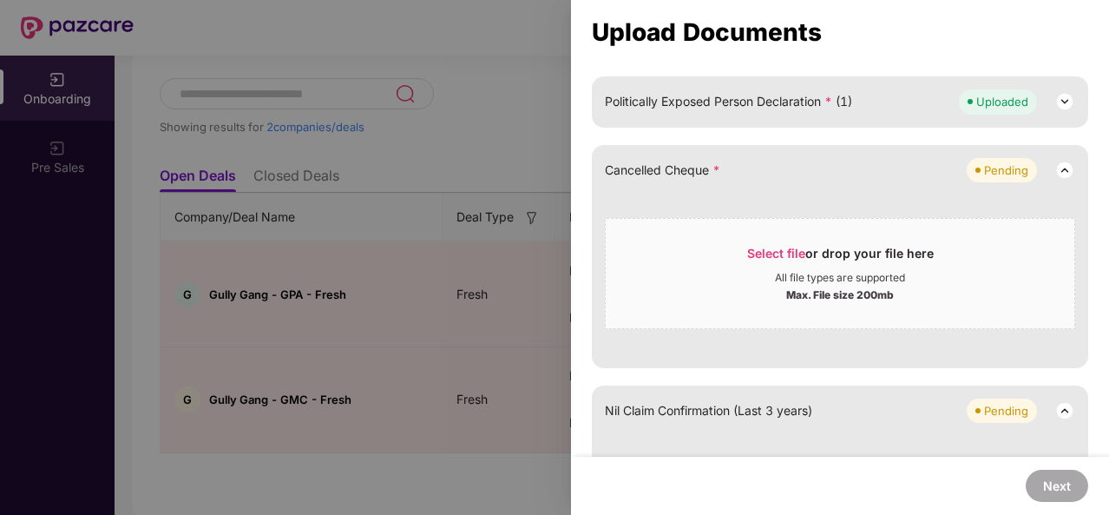
scroll to position [525, 0]
click at [457, 131] on div at bounding box center [554, 257] width 1109 height 515
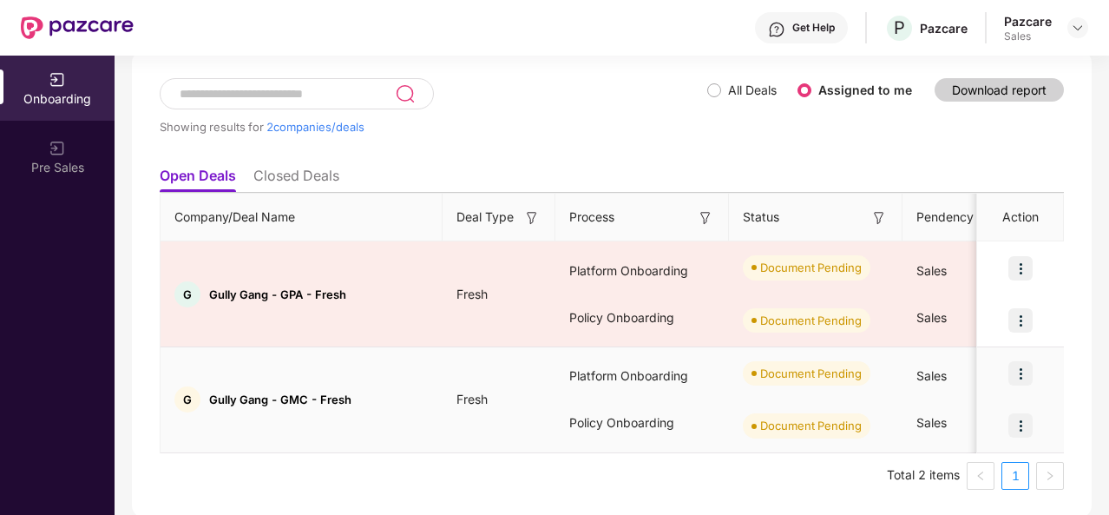
click at [1022, 424] on img at bounding box center [1020, 425] width 24 height 24
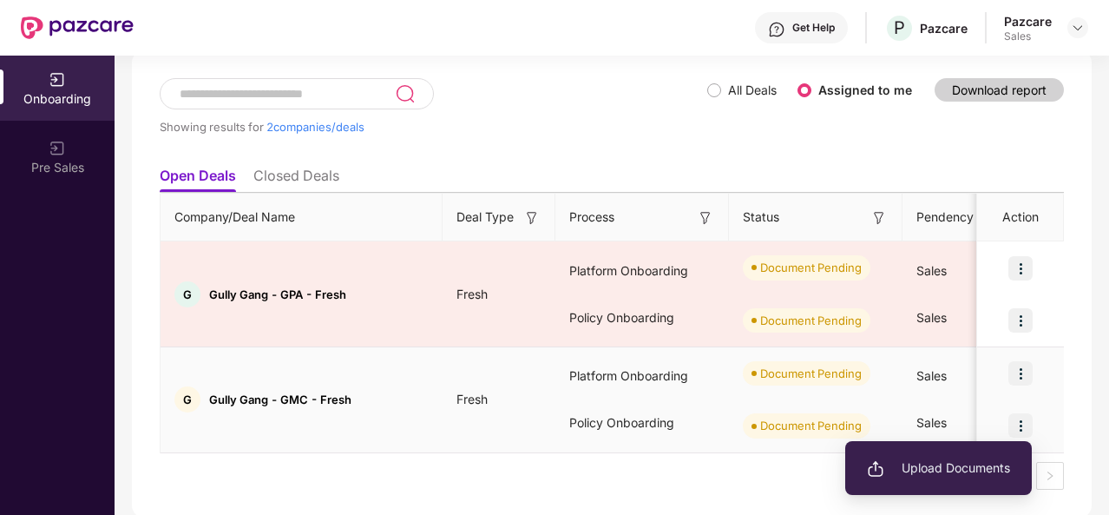
click at [953, 454] on li "Upload Documents" at bounding box center [938, 468] width 187 height 36
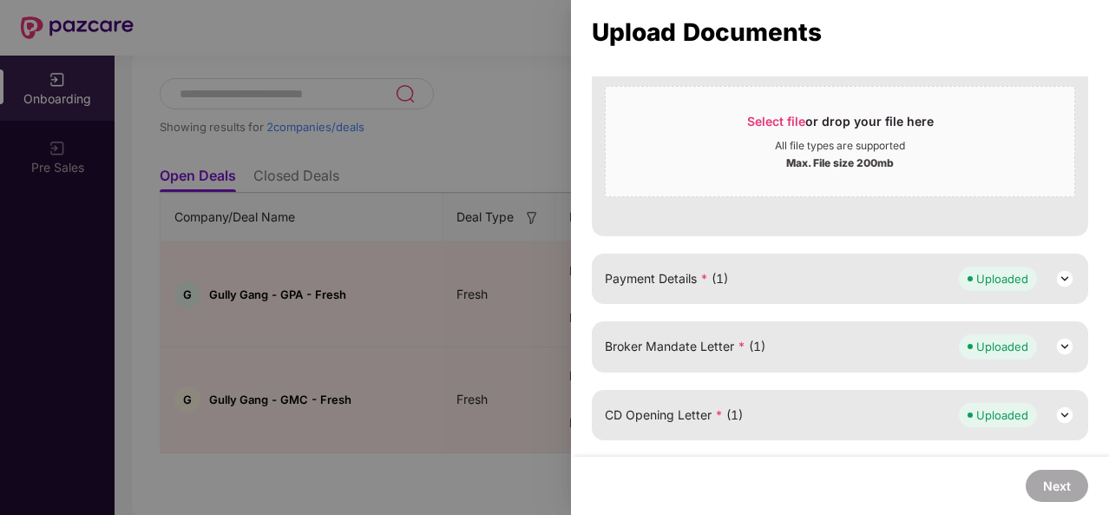
scroll to position [290, 0]
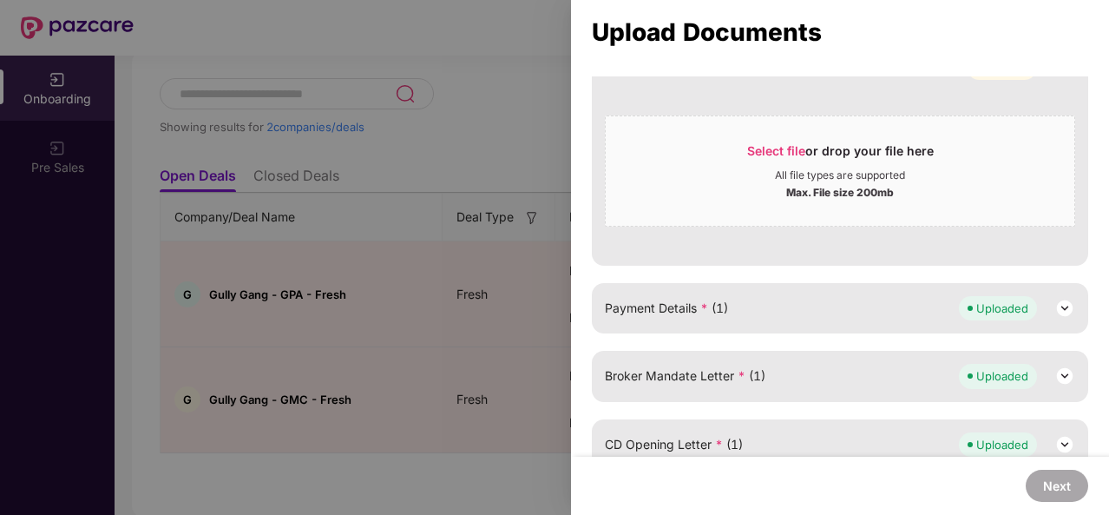
click at [251, 421] on div at bounding box center [554, 257] width 1109 height 515
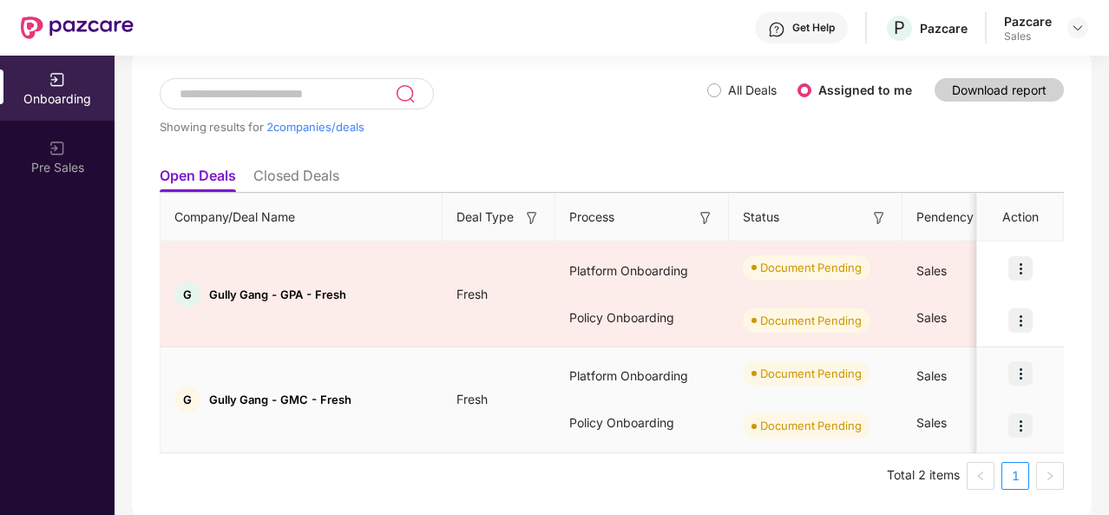
click at [1021, 370] on img at bounding box center [1020, 373] width 24 height 24
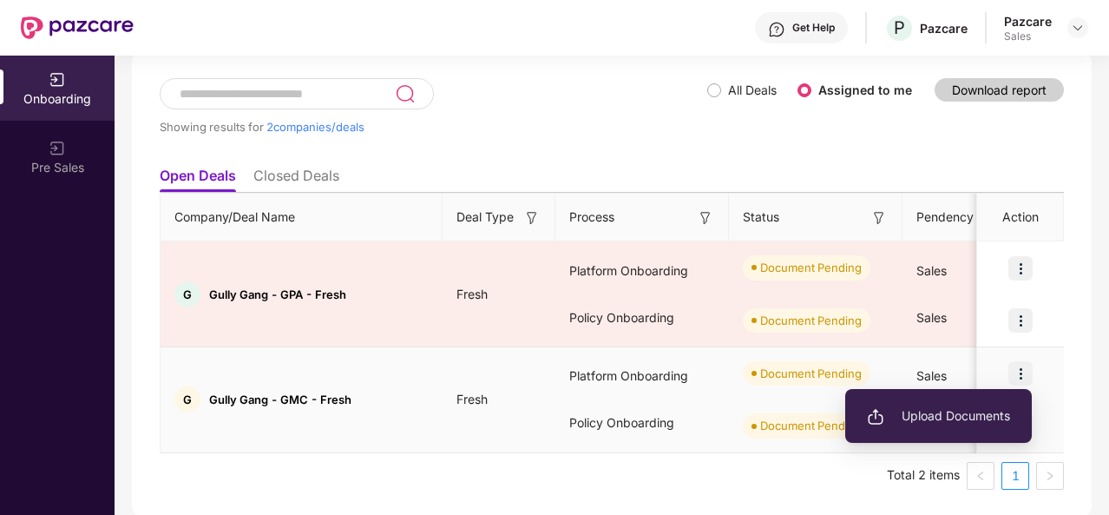
click at [941, 412] on span "Upload Documents" at bounding box center [938, 415] width 143 height 19
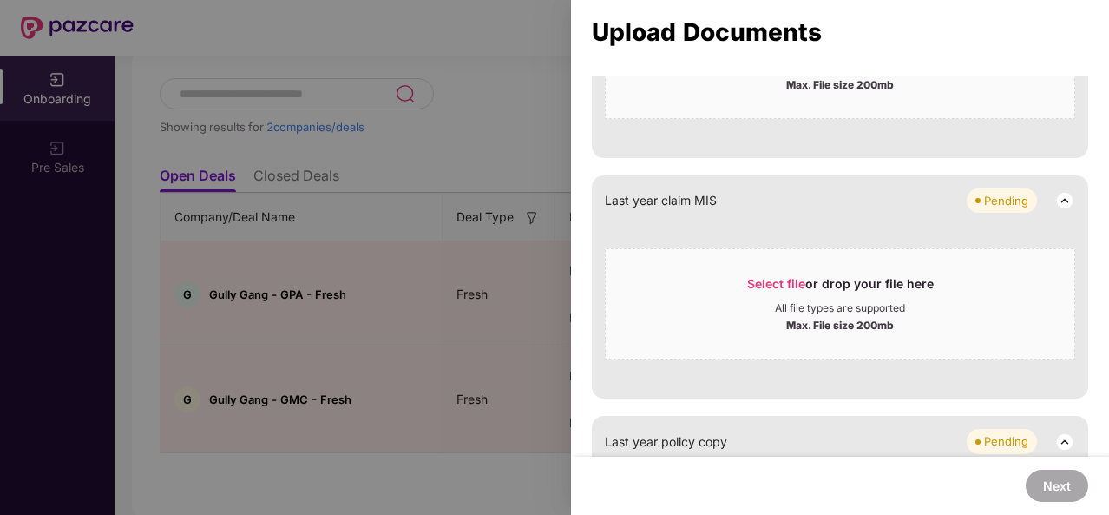
scroll to position [1615, 0]
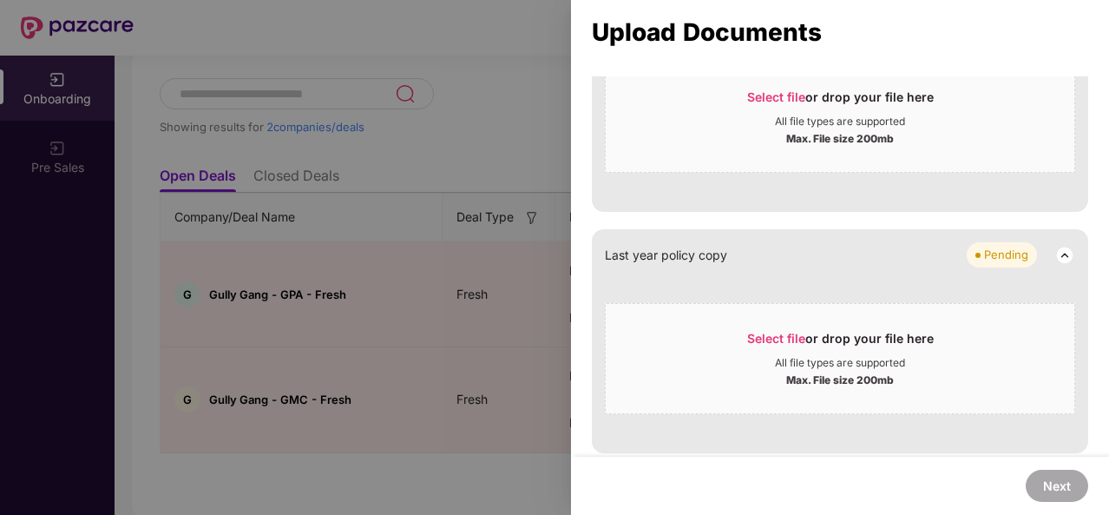
click at [546, 459] on div at bounding box center [554, 257] width 1109 height 515
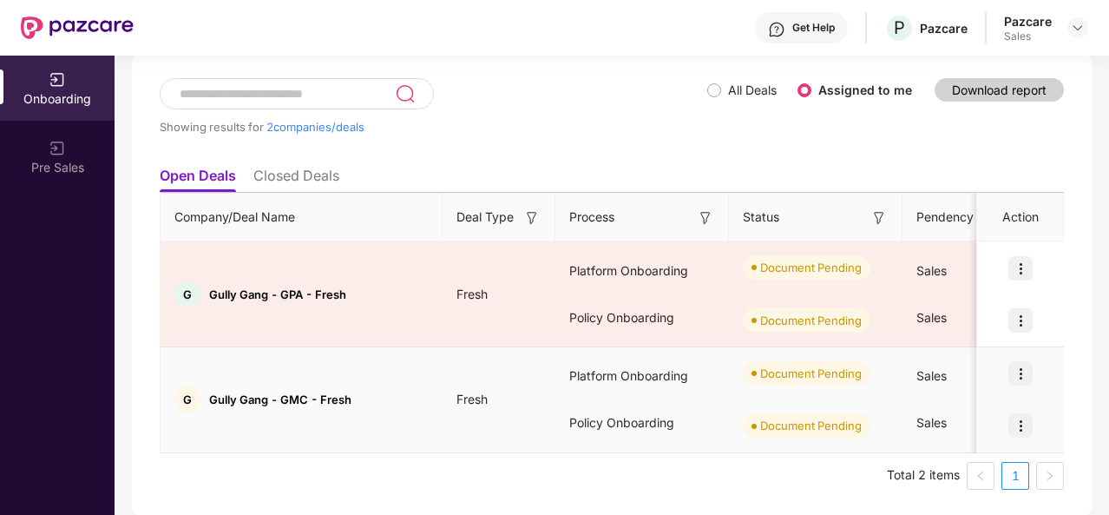
click at [1021, 420] on img at bounding box center [1020, 425] width 24 height 24
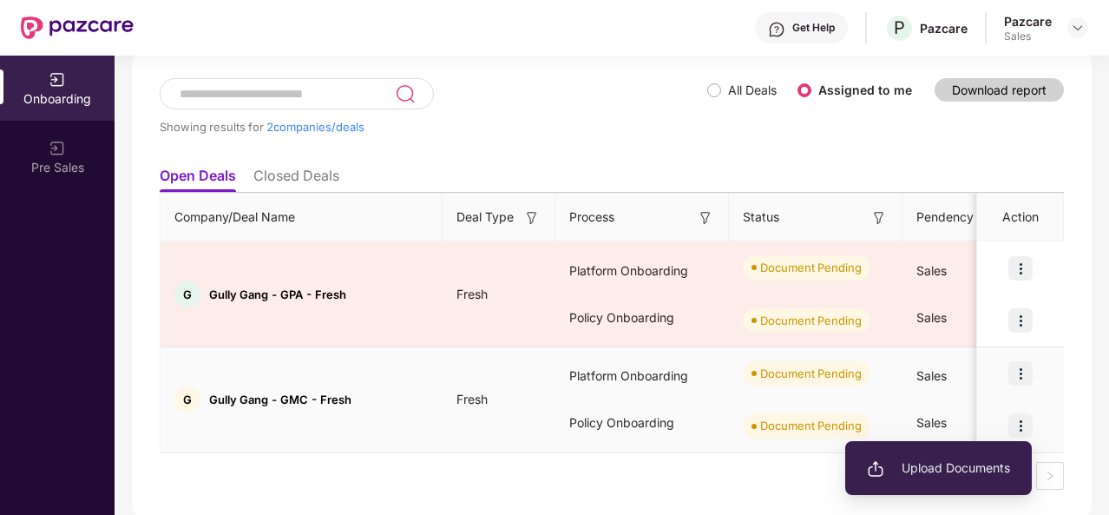
click at [936, 467] on span "Upload Documents" at bounding box center [938, 467] width 143 height 19
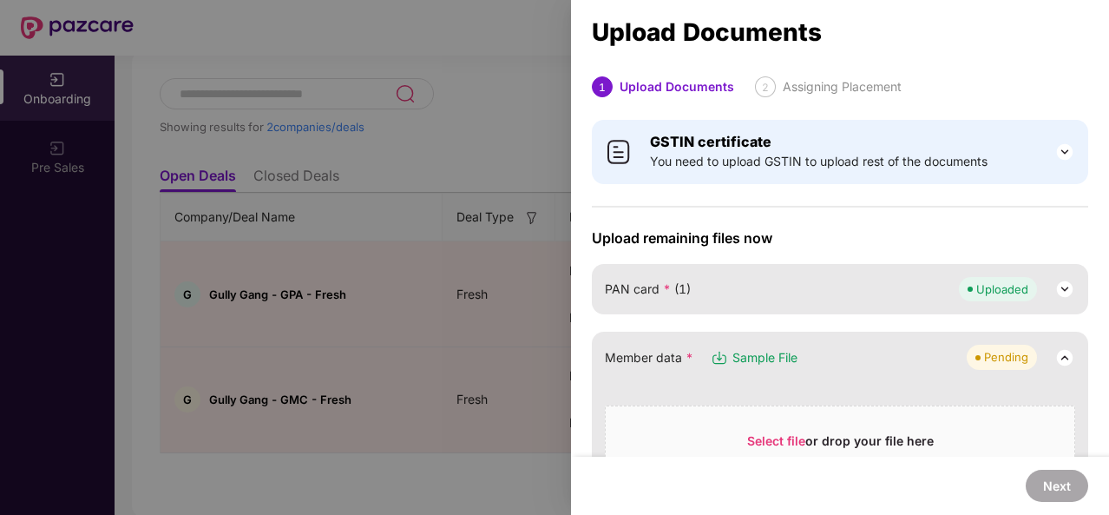
click at [467, 449] on div at bounding box center [554, 257] width 1109 height 515
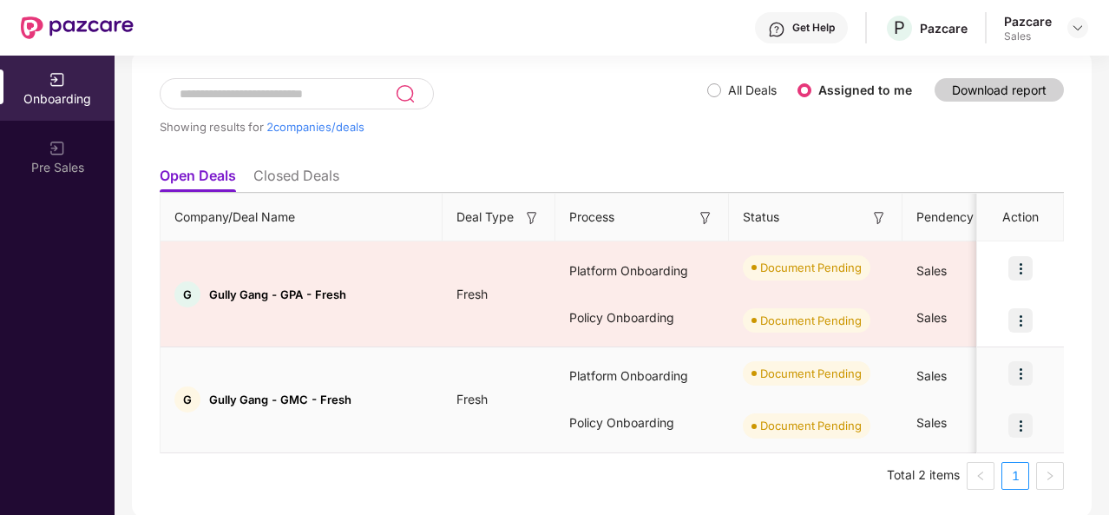
click at [1009, 426] on img at bounding box center [1020, 425] width 24 height 24
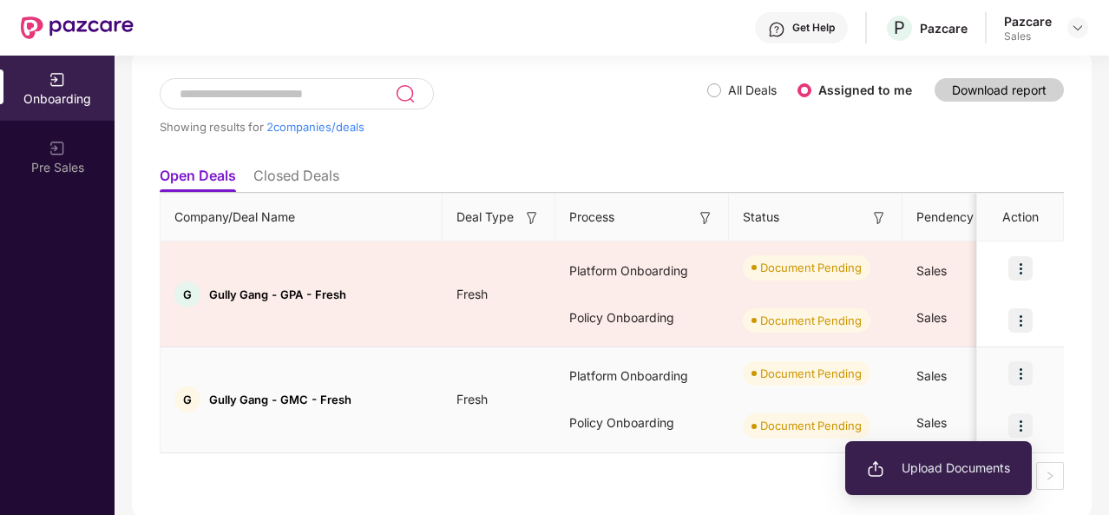
click at [944, 461] on span "Upload Documents" at bounding box center [938, 467] width 143 height 19
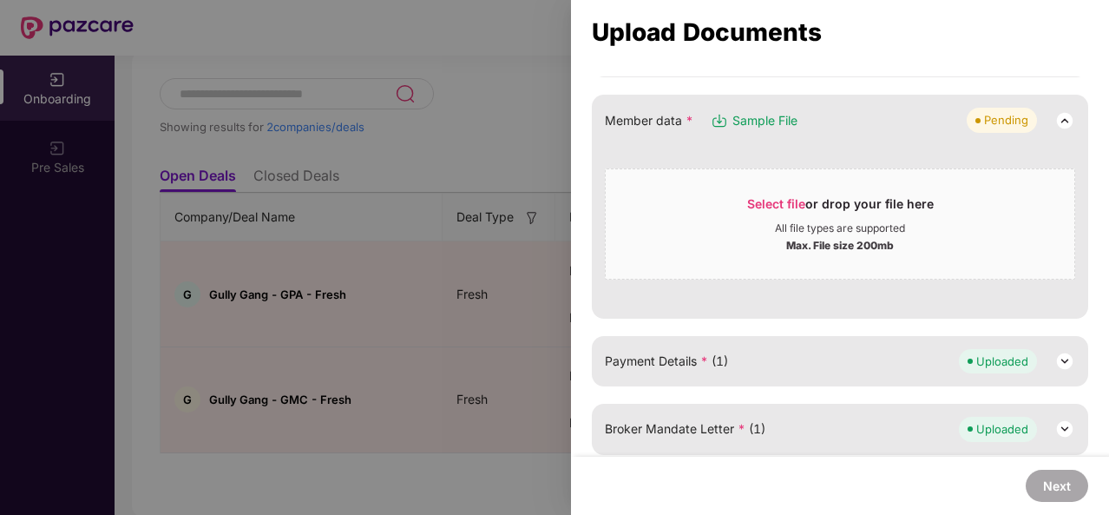
scroll to position [241, 0]
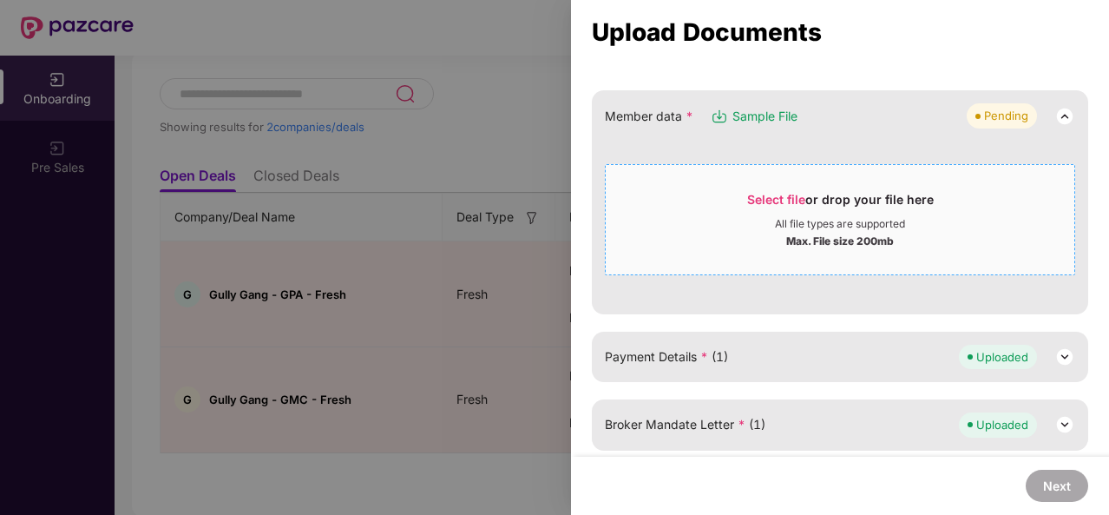
click at [779, 194] on span "Select file" at bounding box center [776, 199] width 58 height 15
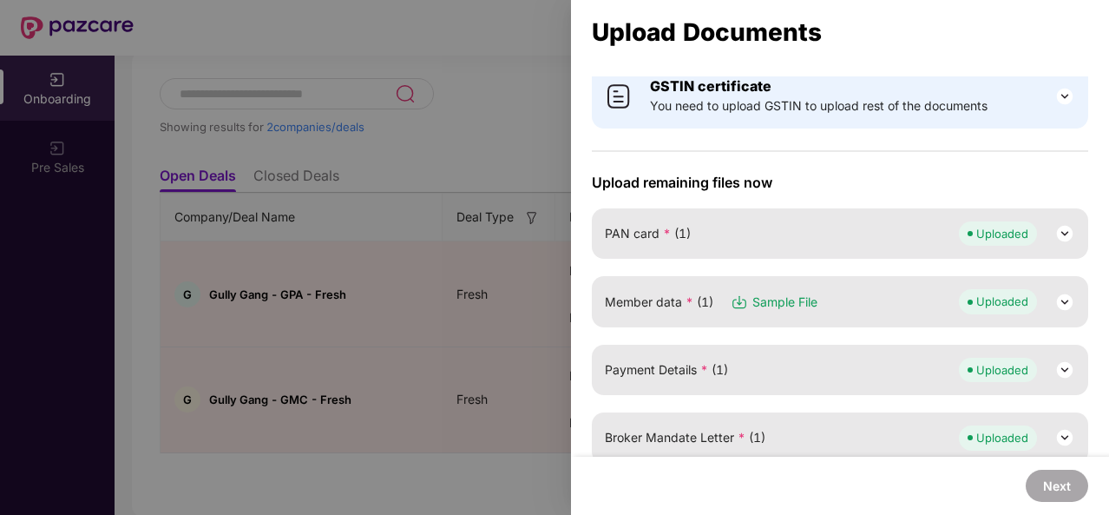
scroll to position [0, 0]
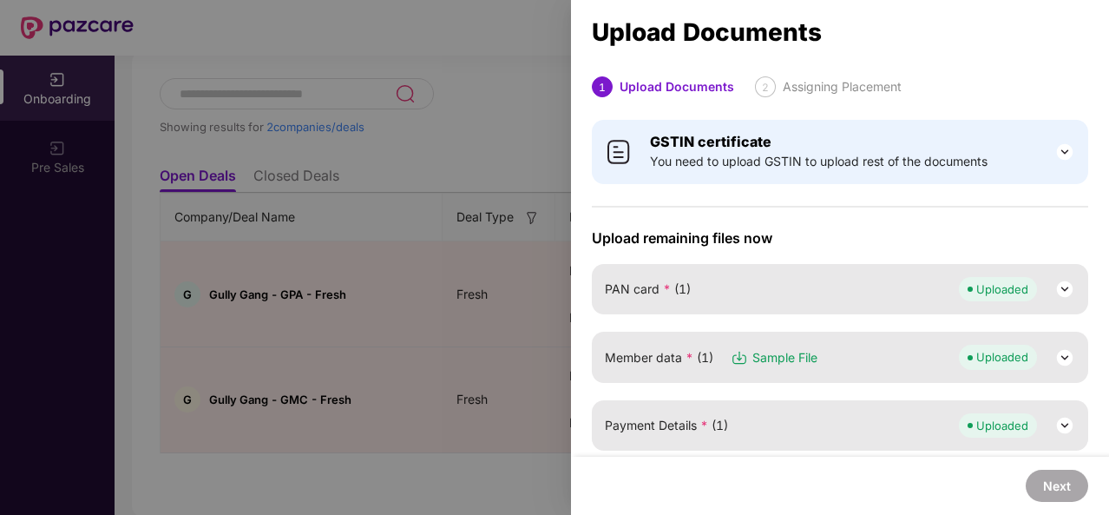
click at [439, 299] on div at bounding box center [554, 257] width 1109 height 515
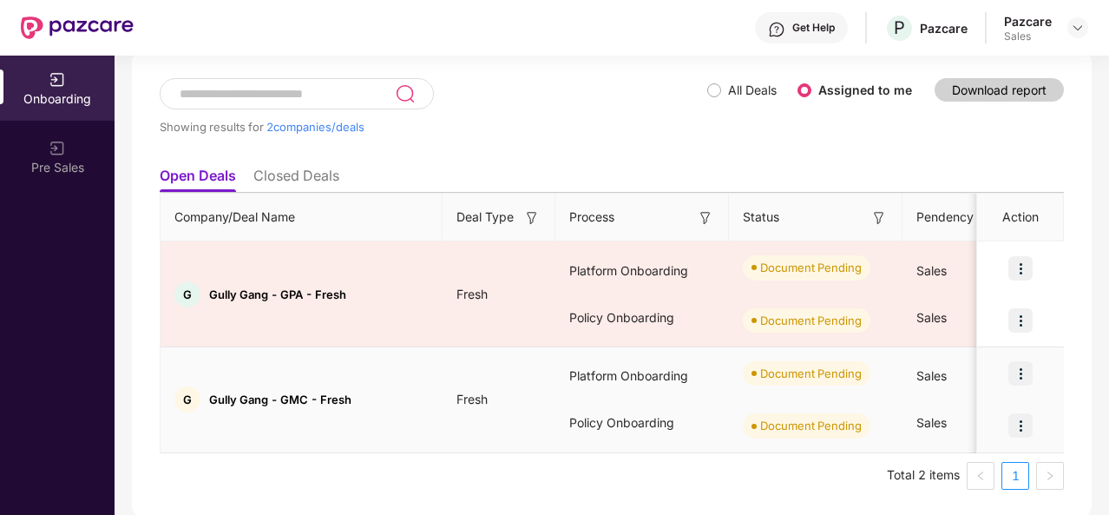
click at [1018, 372] on img at bounding box center [1020, 373] width 24 height 24
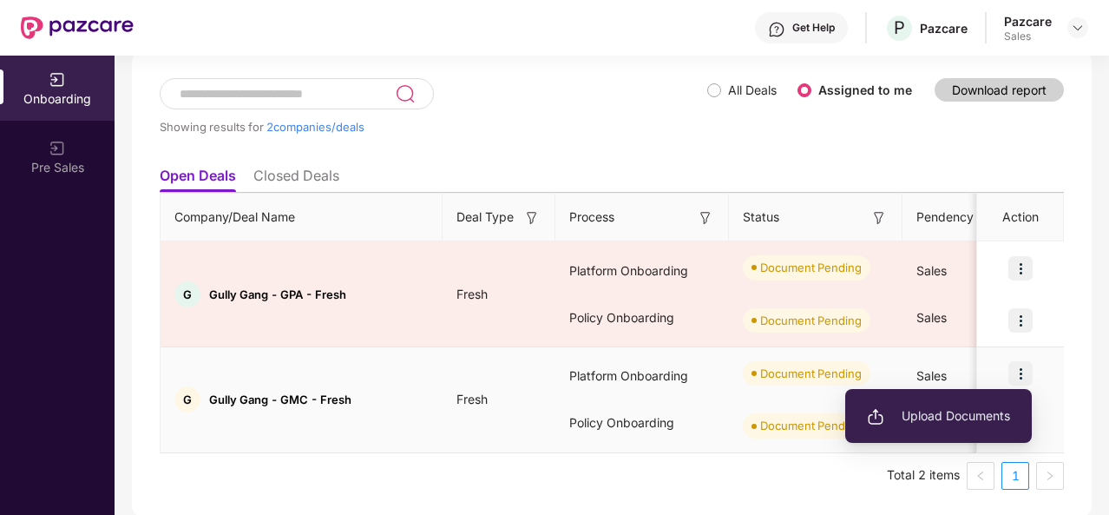
click at [923, 424] on span "Upload Documents" at bounding box center [938, 415] width 143 height 19
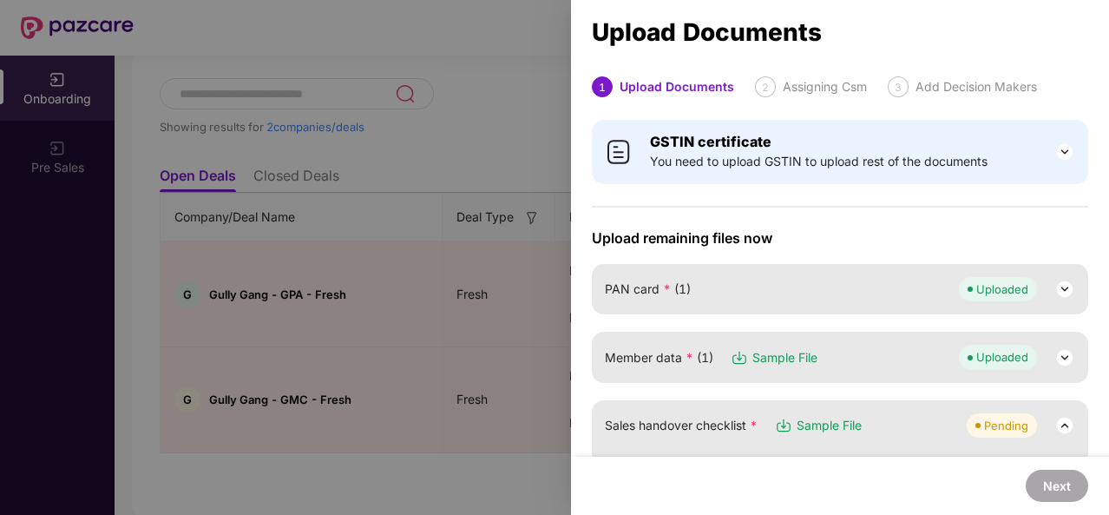
scroll to position [81, 0]
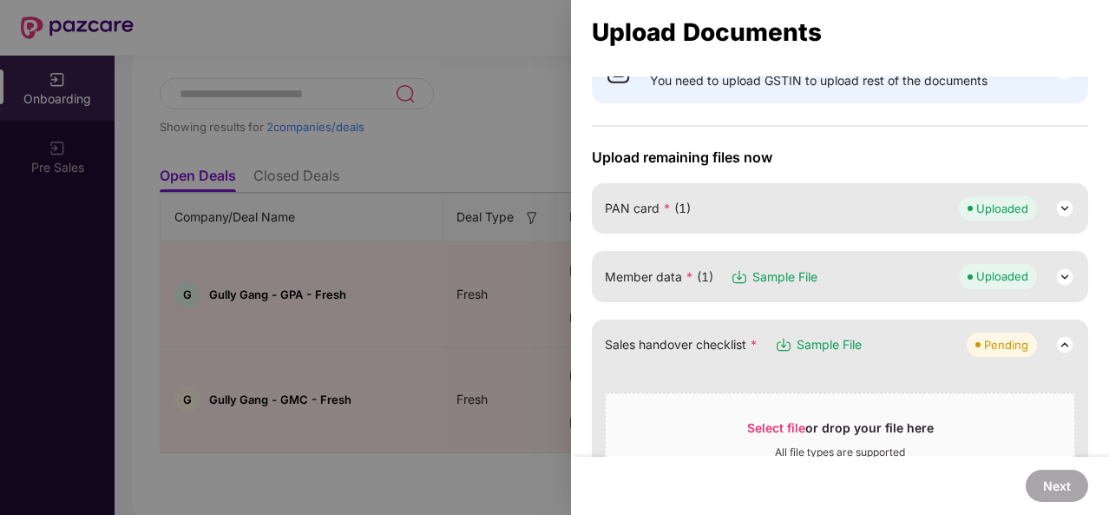
click at [1064, 275] on img at bounding box center [1064, 276] width 21 height 21
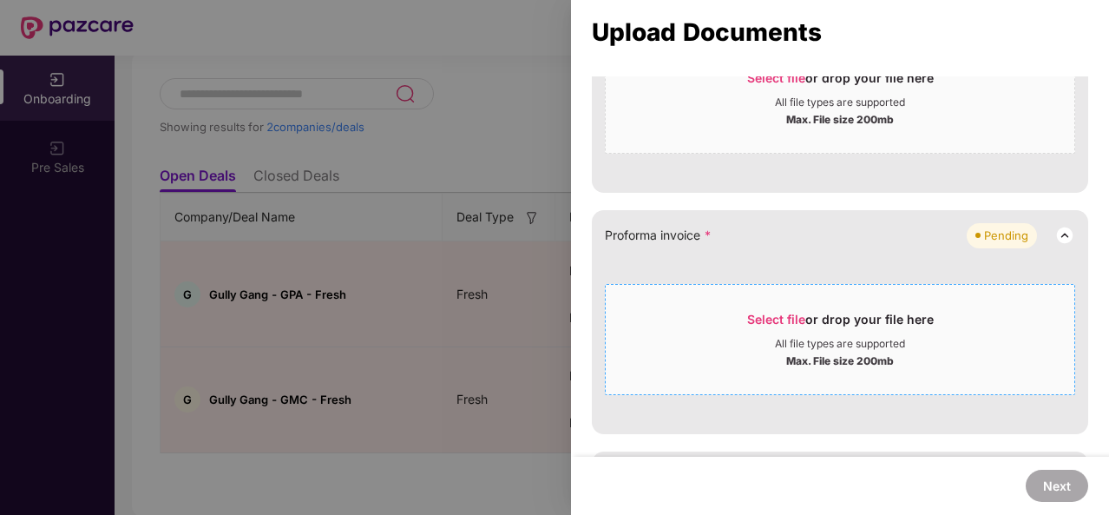
scroll to position [1294, 0]
click at [769, 312] on span "Select file" at bounding box center [776, 319] width 58 height 15
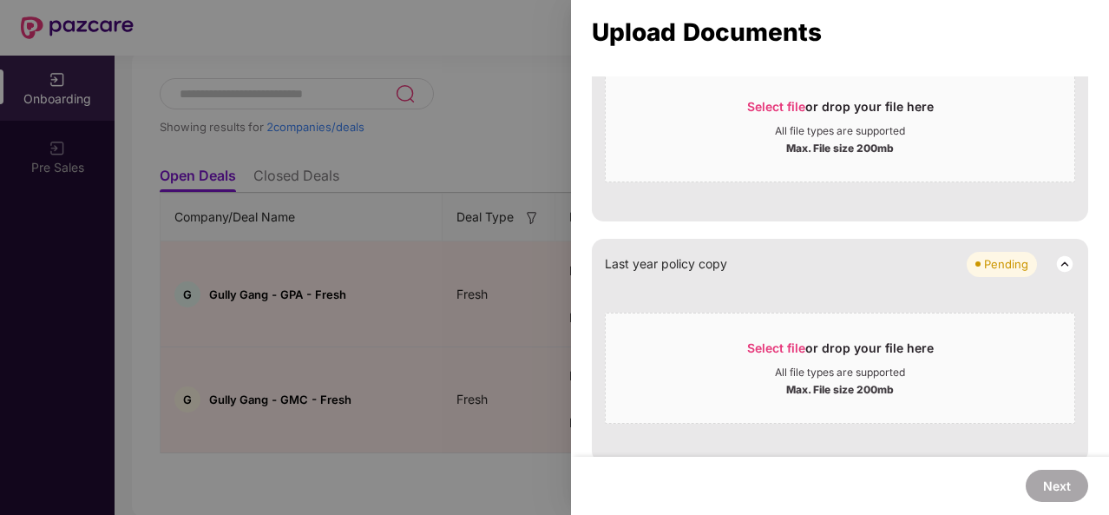
scroll to position [1585, 0]
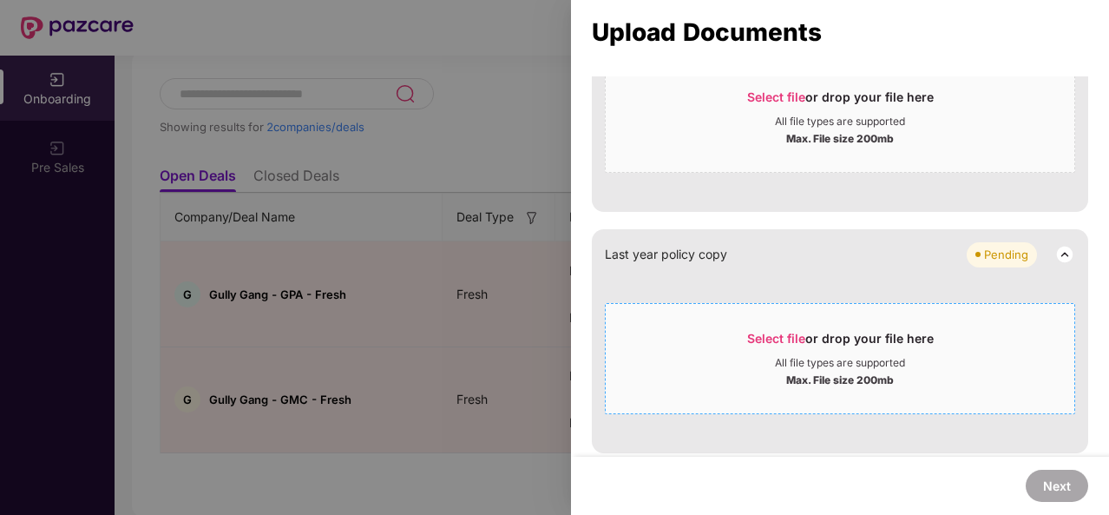
click at [785, 331] on span "Select file" at bounding box center [776, 338] width 58 height 15
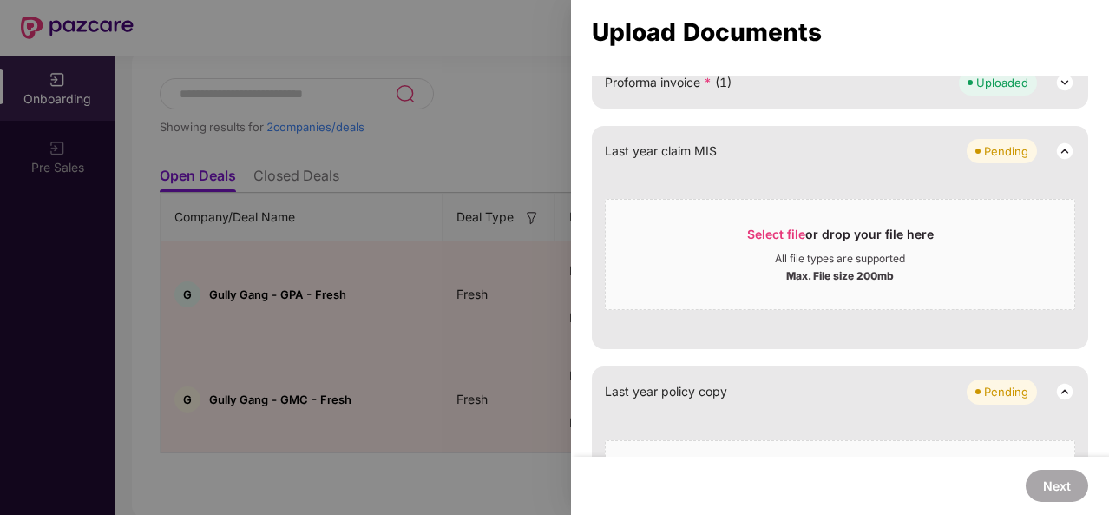
scroll to position [1472, 0]
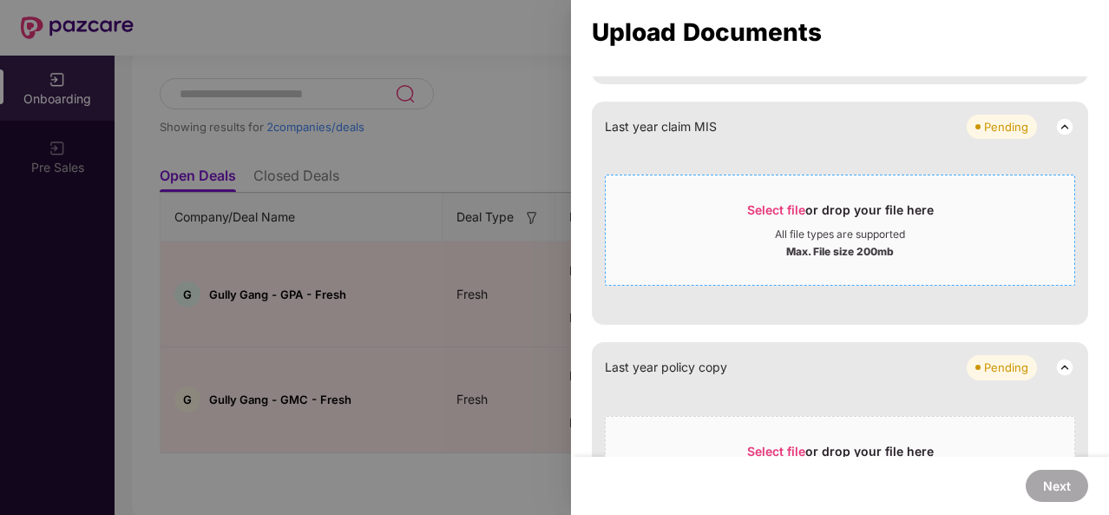
click at [762, 207] on div "Last year claim MIS Pending Select file or drop your file here All file types a…" at bounding box center [840, 213] width 496 height 223
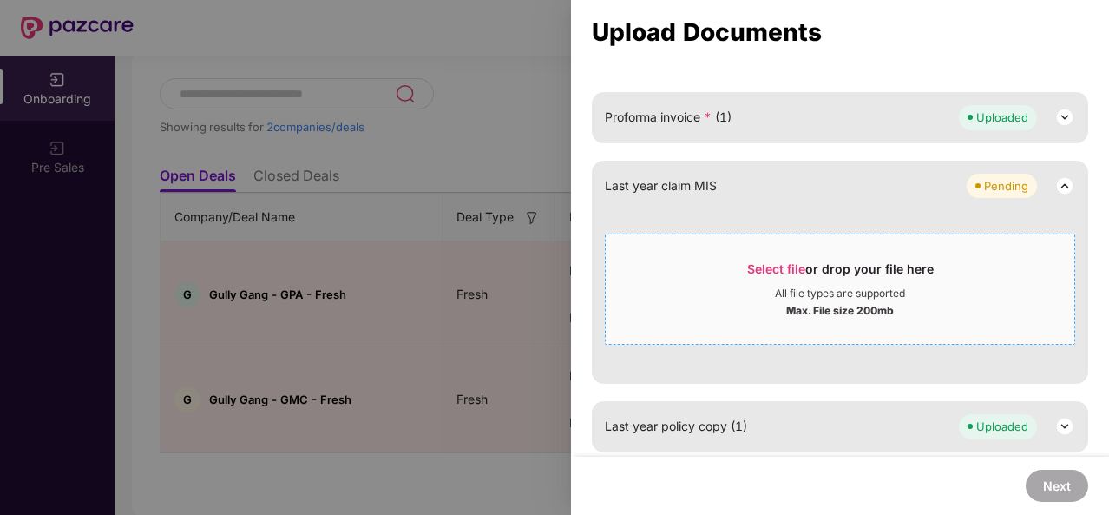
click at [773, 263] on span "Select file" at bounding box center [776, 268] width 58 height 15
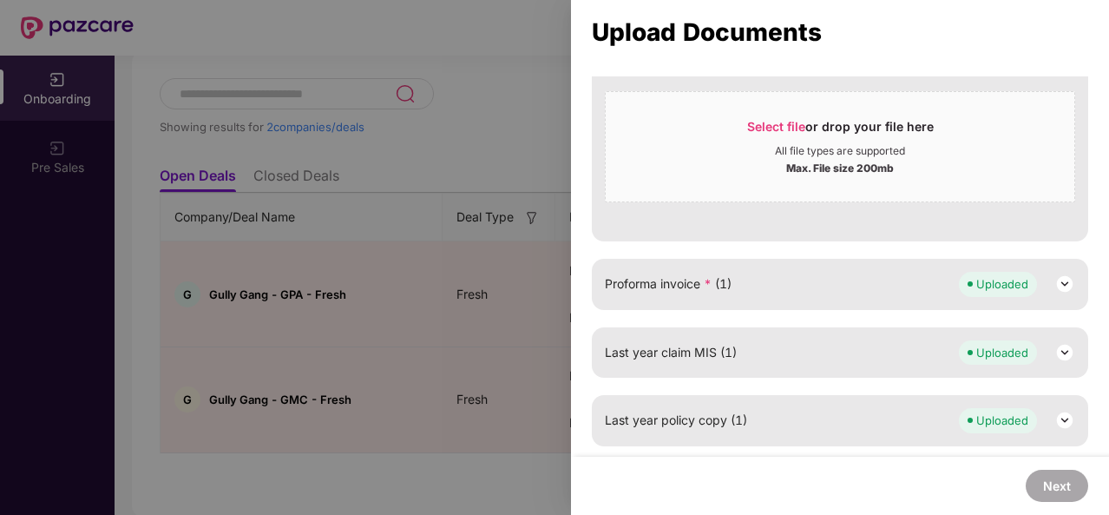
scroll to position [1241, 0]
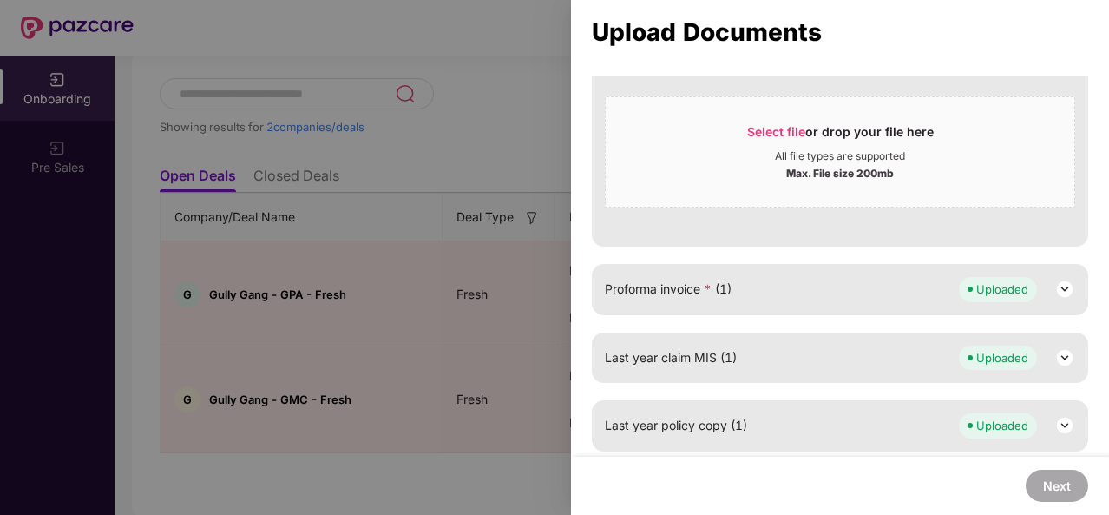
click at [1064, 352] on img at bounding box center [1064, 357] width 21 height 21
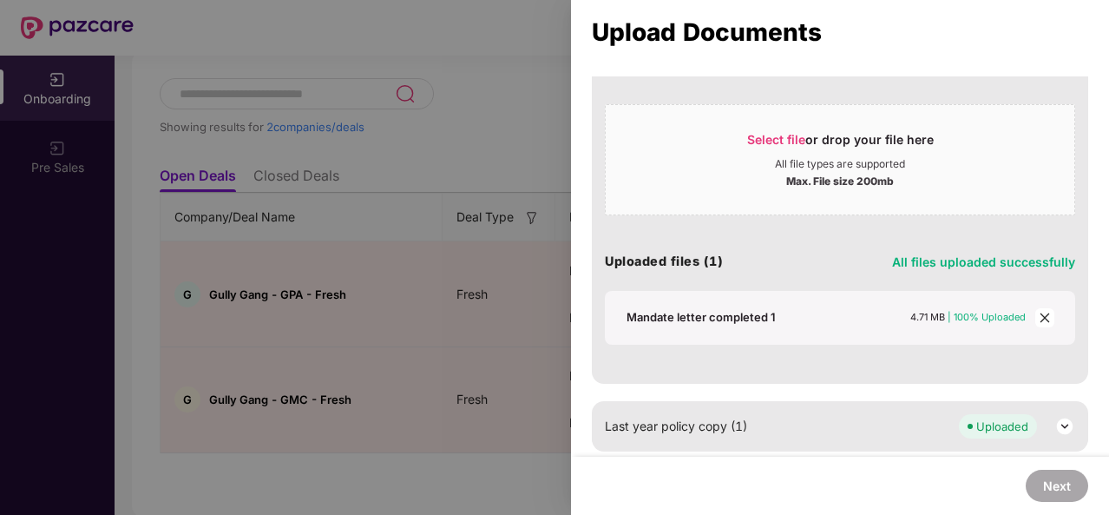
click at [1062, 416] on img at bounding box center [1064, 426] width 21 height 21
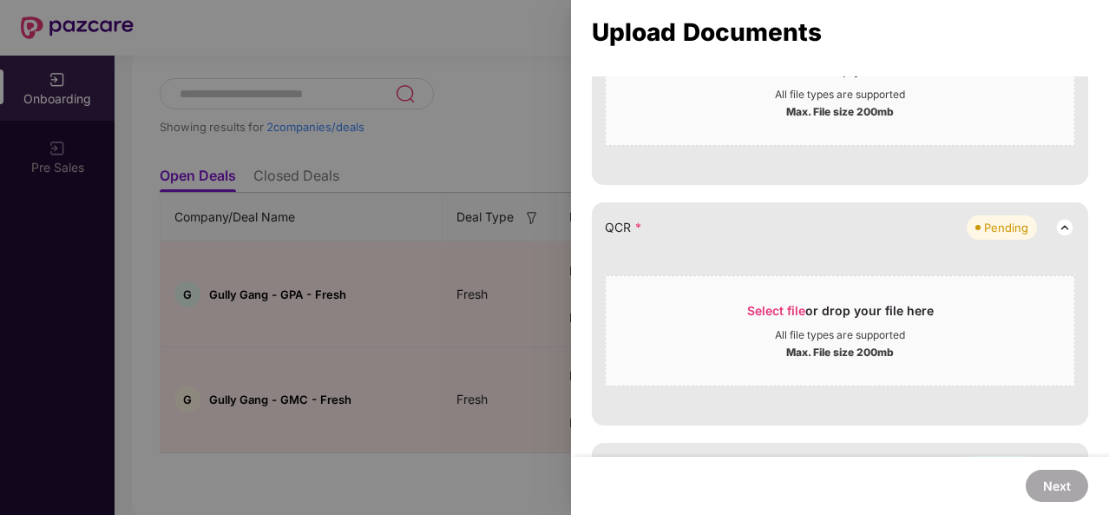
scroll to position [745, 0]
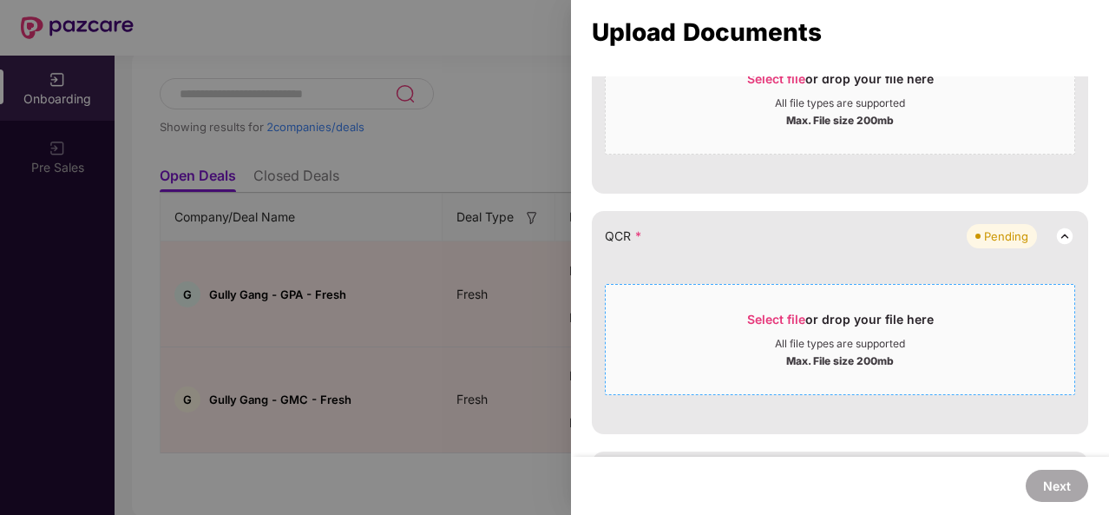
click at [769, 313] on span "Select file" at bounding box center [776, 319] width 58 height 15
click at [784, 314] on span "Select file" at bounding box center [776, 319] width 58 height 15
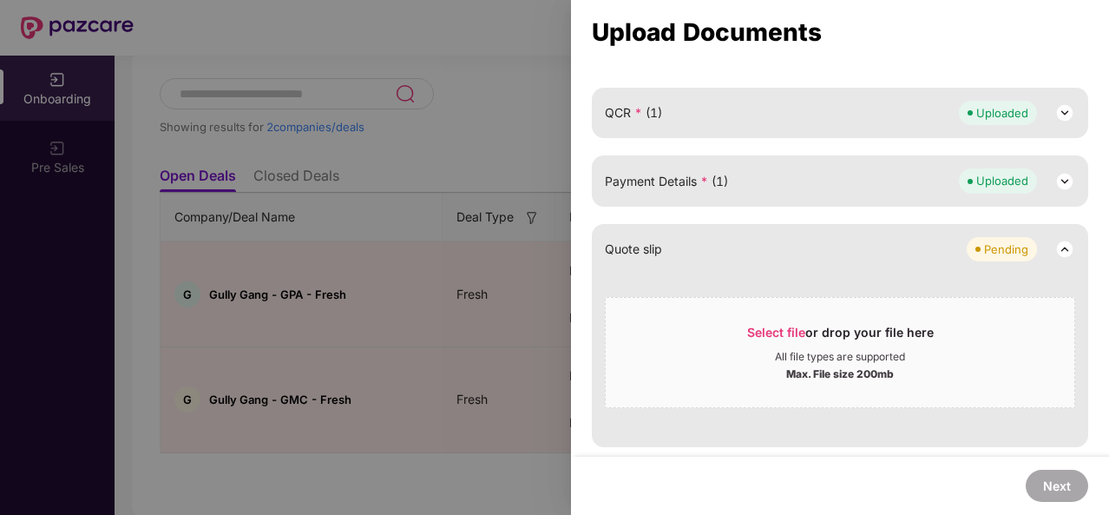
scroll to position [868, 0]
click at [433, 131] on div at bounding box center [554, 257] width 1109 height 515
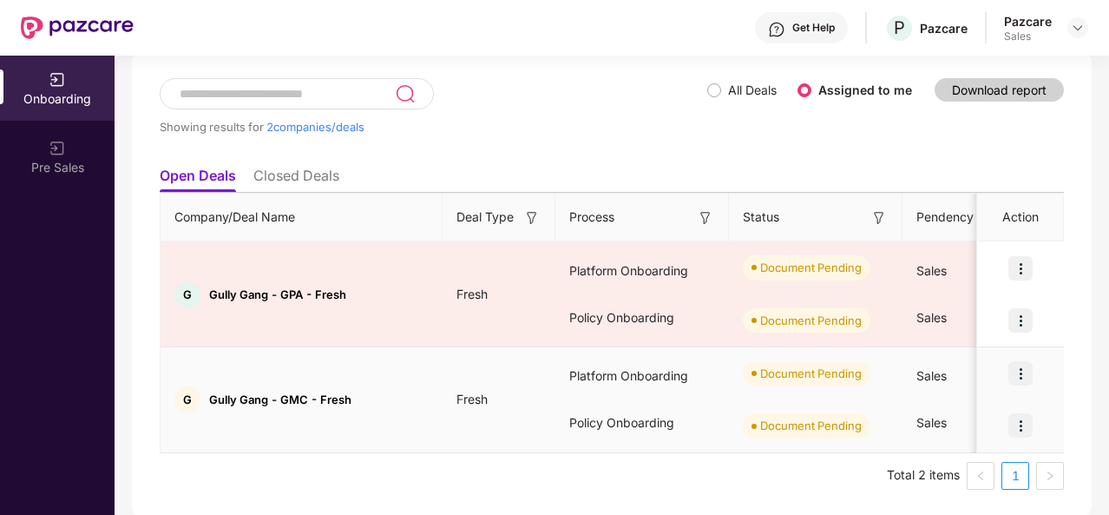
click at [1022, 424] on img at bounding box center [1020, 425] width 24 height 24
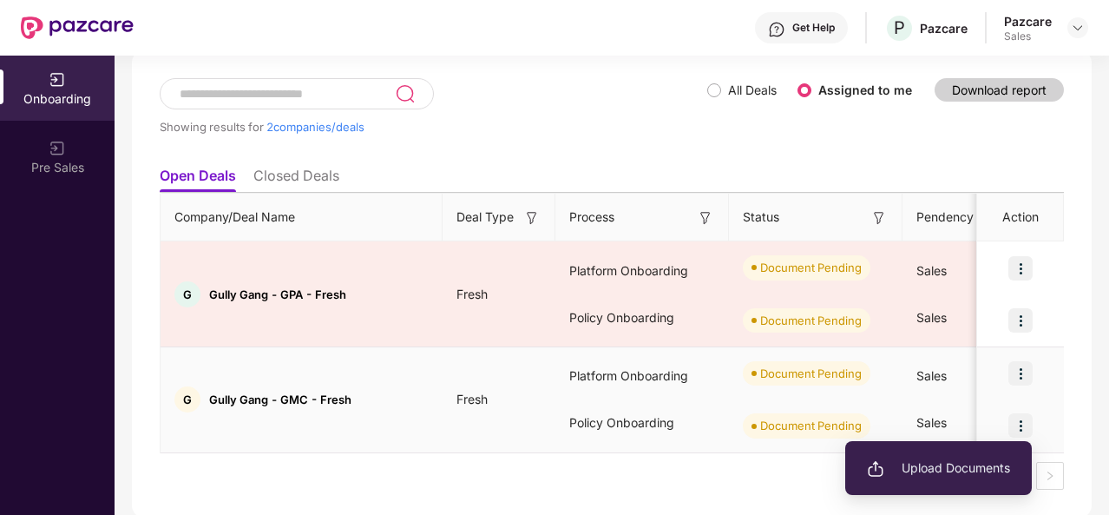
click at [927, 459] on span "Upload Documents" at bounding box center [938, 467] width 143 height 19
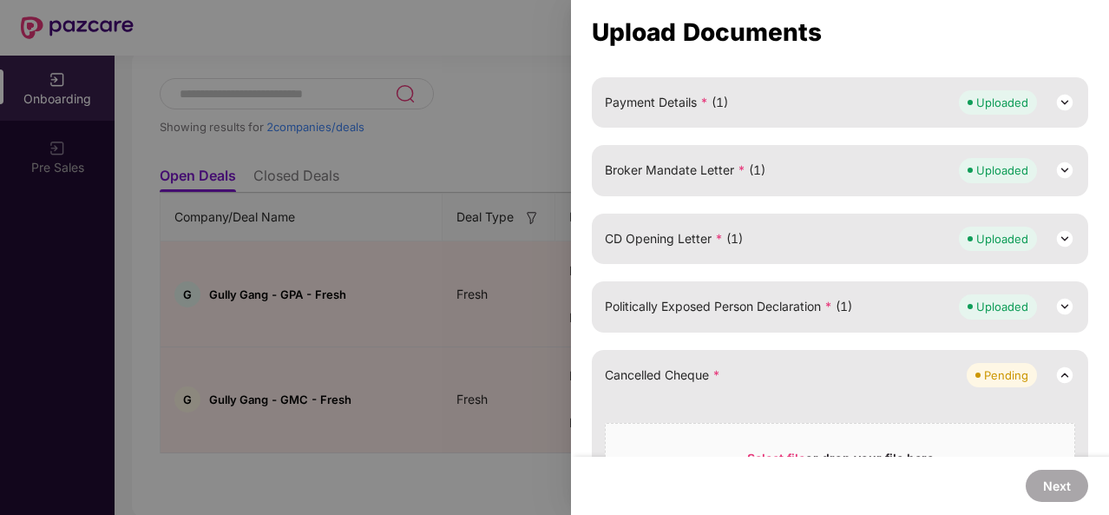
scroll to position [446, 0]
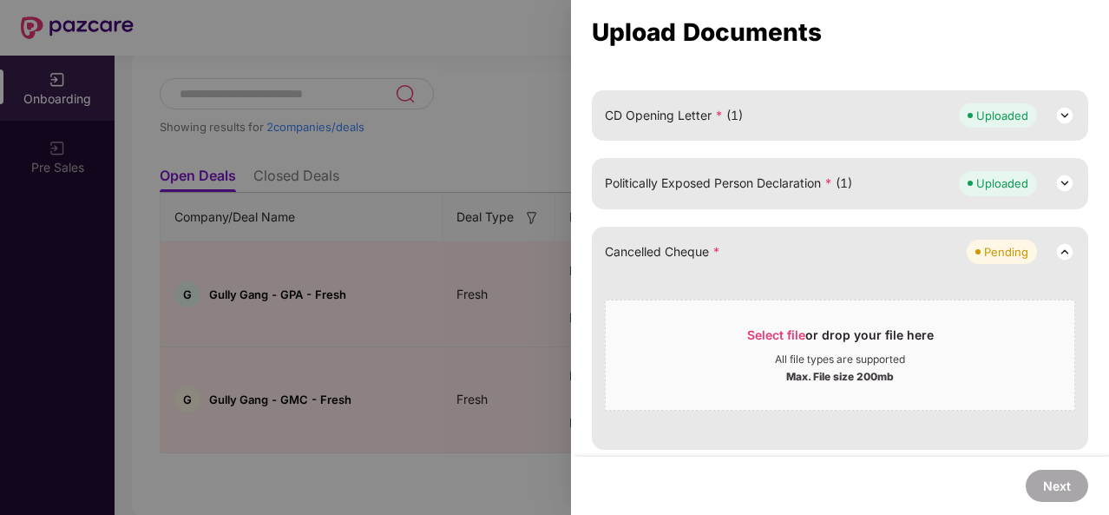
click at [495, 223] on div at bounding box center [554, 257] width 1109 height 515
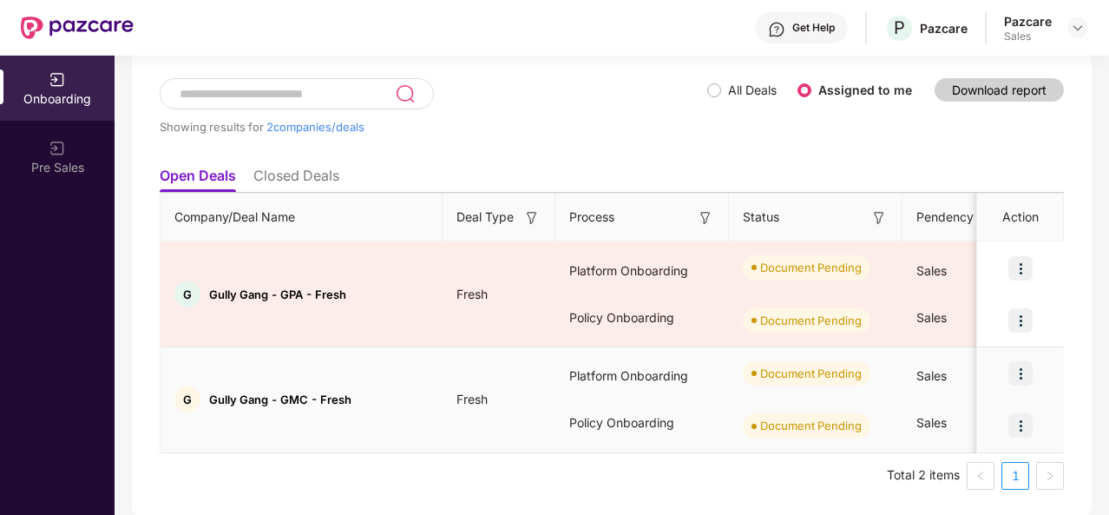
click at [1020, 368] on img at bounding box center [1020, 373] width 24 height 24
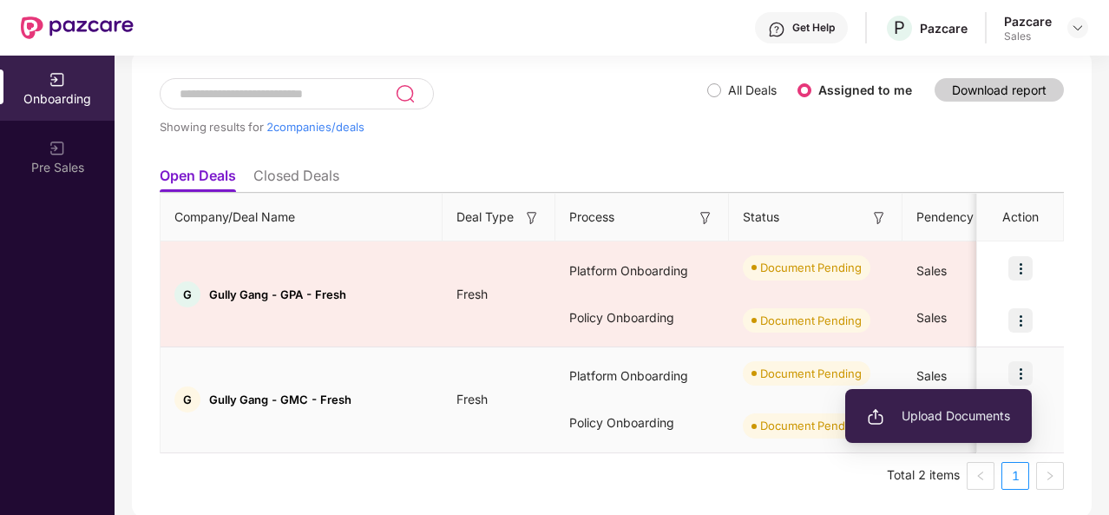
click at [956, 428] on li "Upload Documents" at bounding box center [938, 415] width 187 height 36
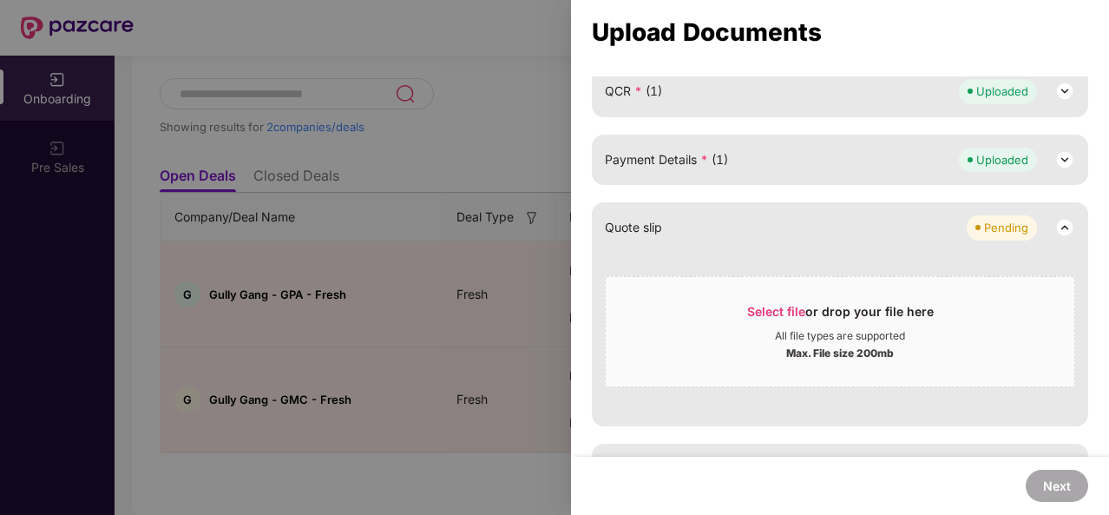
scroll to position [640, 0]
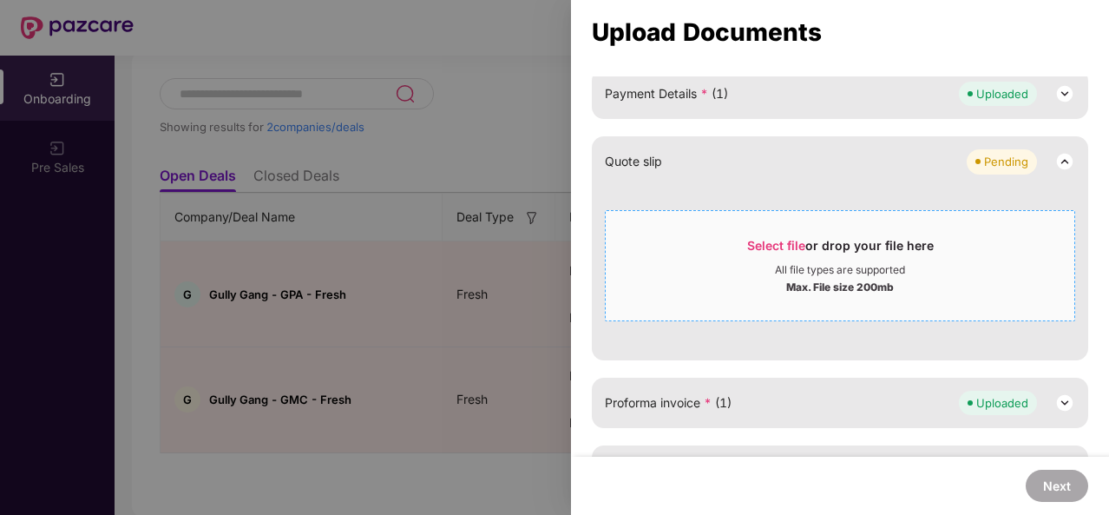
click at [772, 233] on span "Select file or drop your file here All file types are supported Max. File size …" at bounding box center [840, 265] width 469 height 83
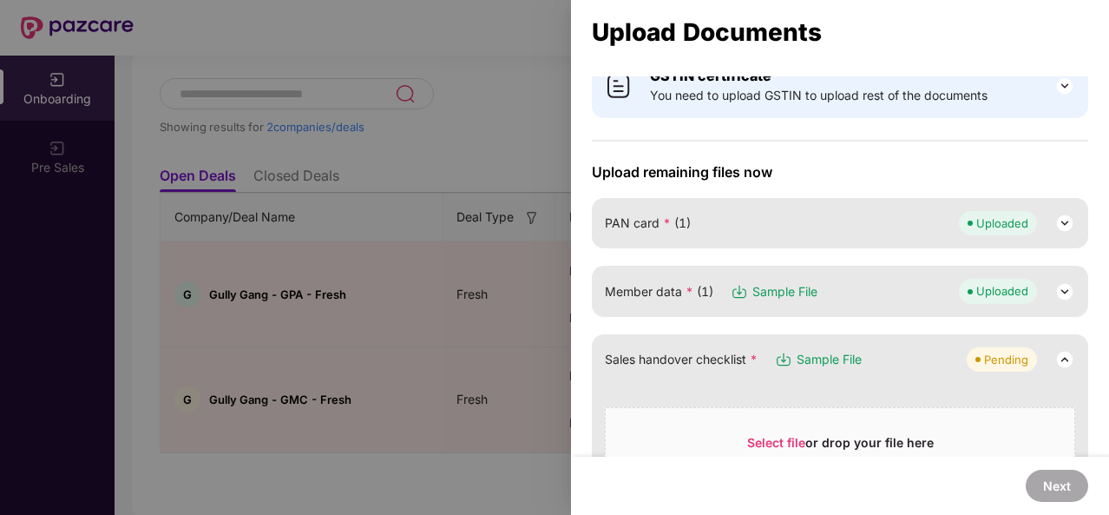
scroll to position [0, 0]
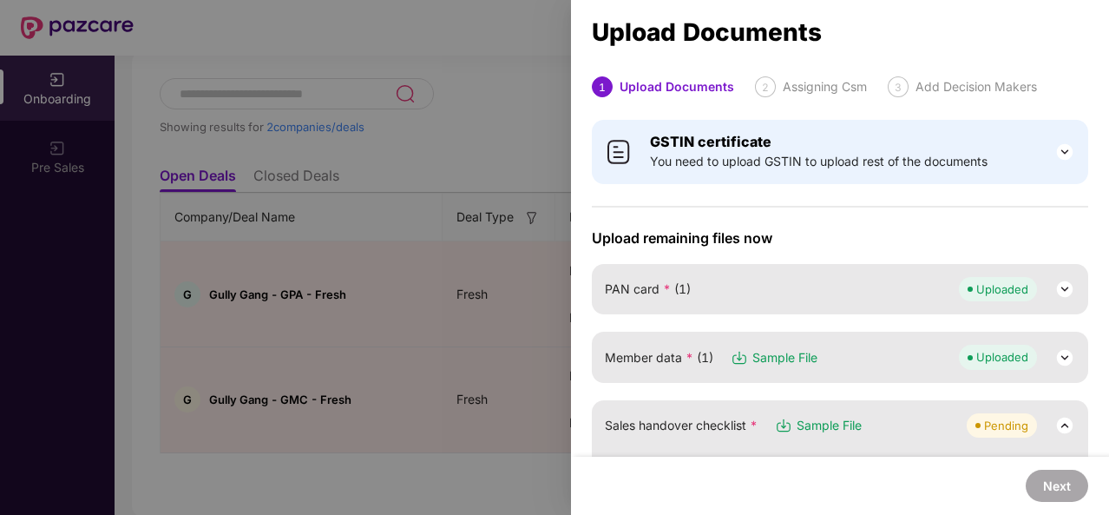
click at [529, 270] on div at bounding box center [554, 257] width 1109 height 515
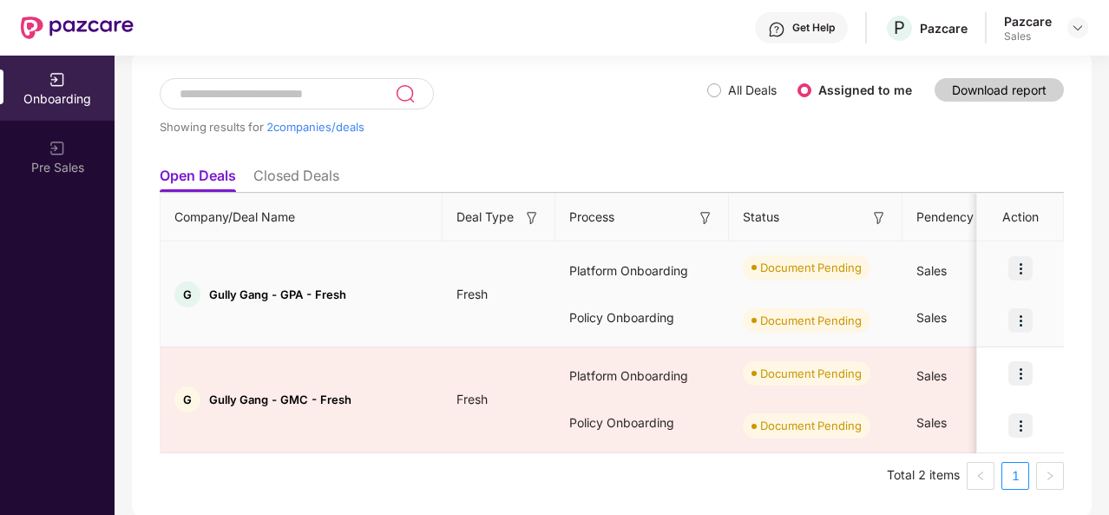
click at [1028, 265] on img at bounding box center [1020, 268] width 24 height 24
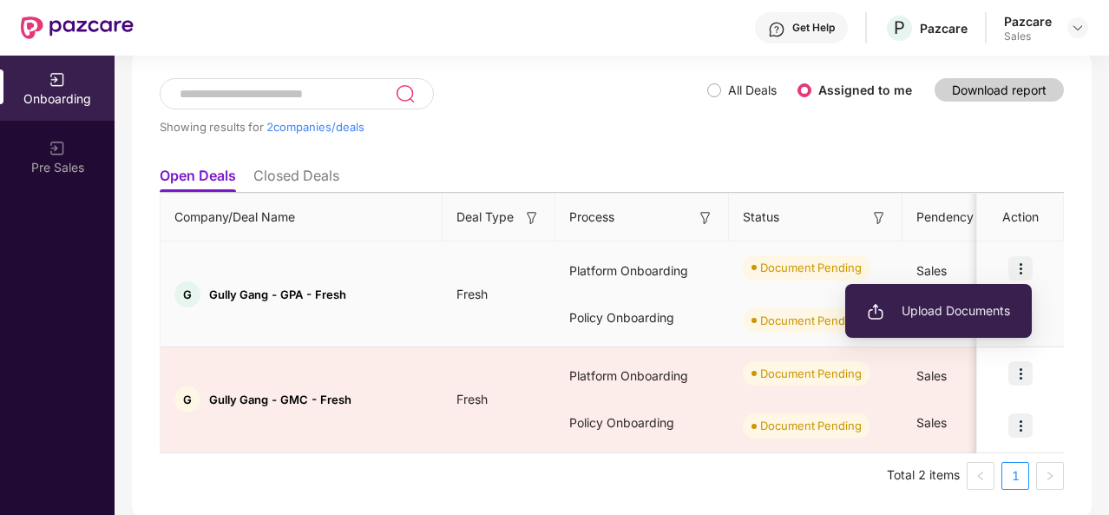
click at [962, 307] on span "Upload Documents" at bounding box center [938, 310] width 143 height 19
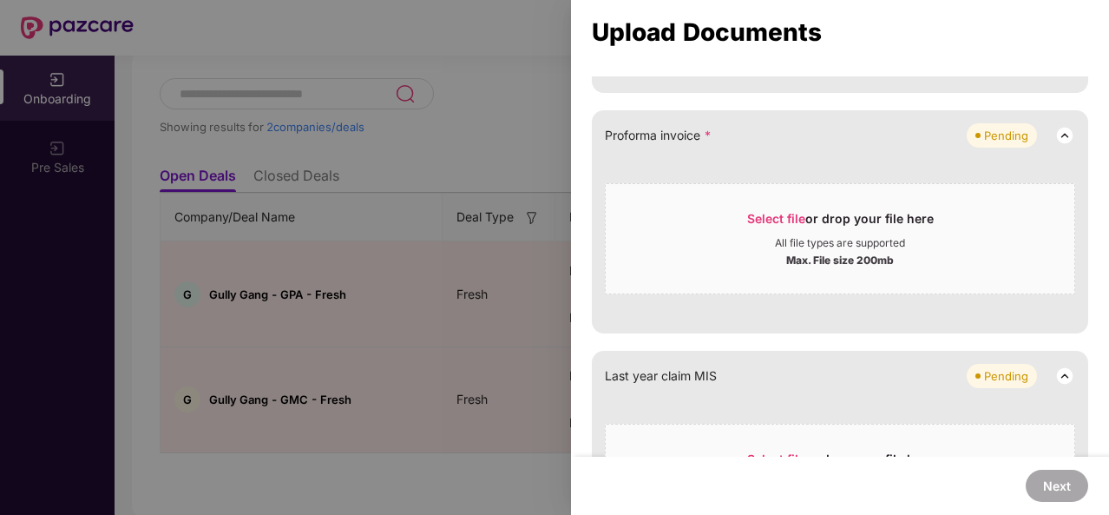
scroll to position [1080, 0]
click at [778, 204] on span "Select file or drop your file here All file types are supported Max. File size …" at bounding box center [840, 239] width 469 height 83
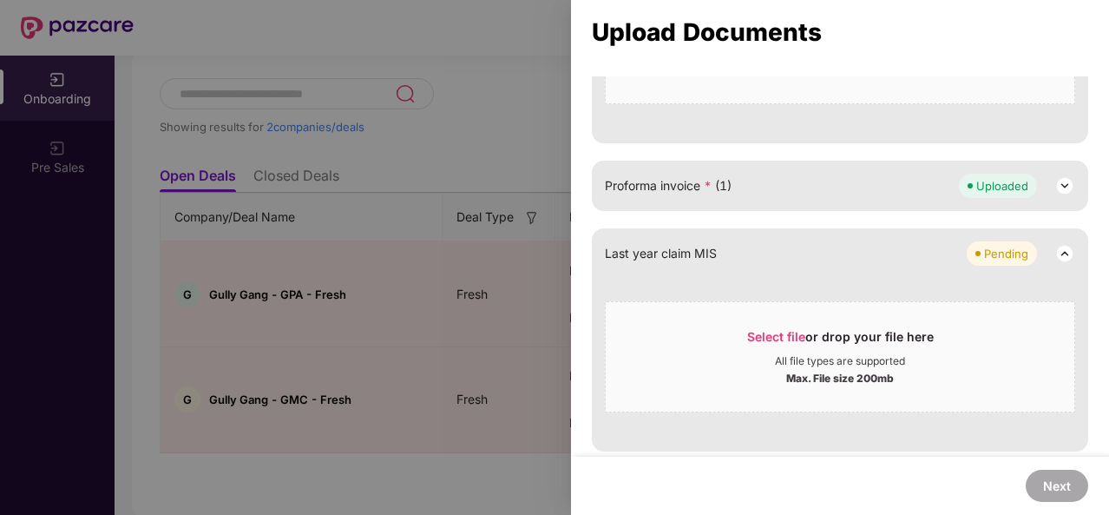
scroll to position [1146, 0]
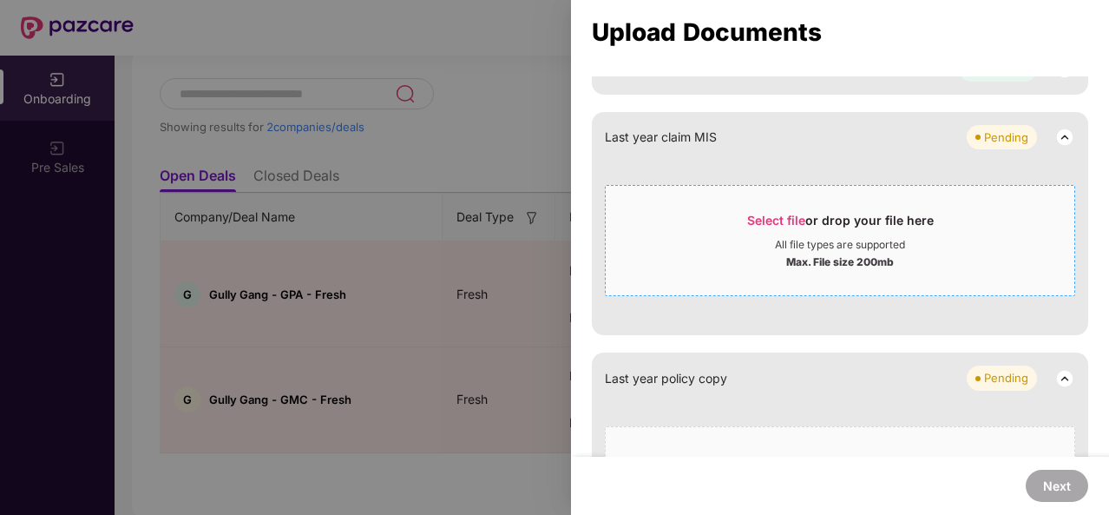
click at [788, 213] on span "Select file" at bounding box center [776, 220] width 58 height 15
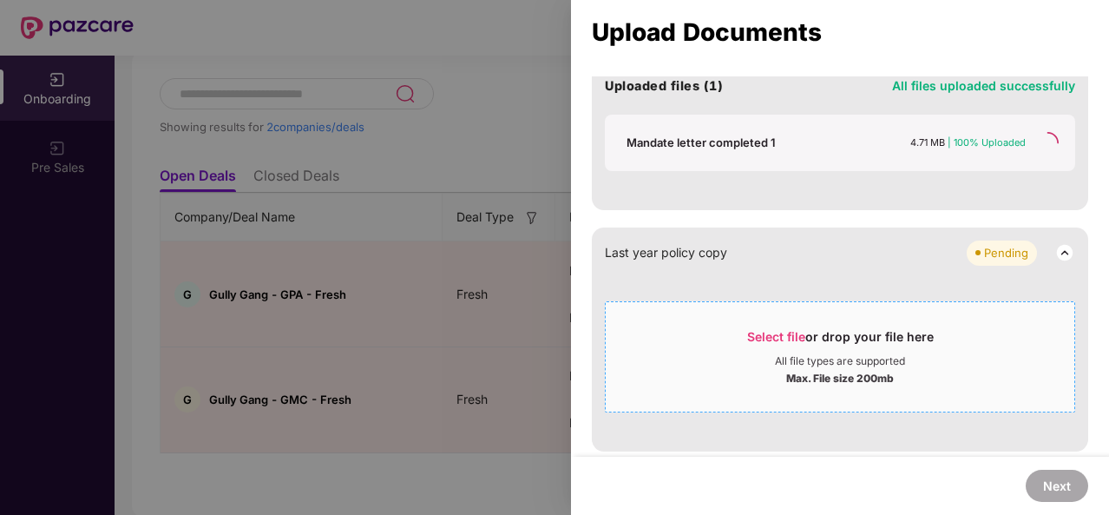
scroll to position [1099, 0]
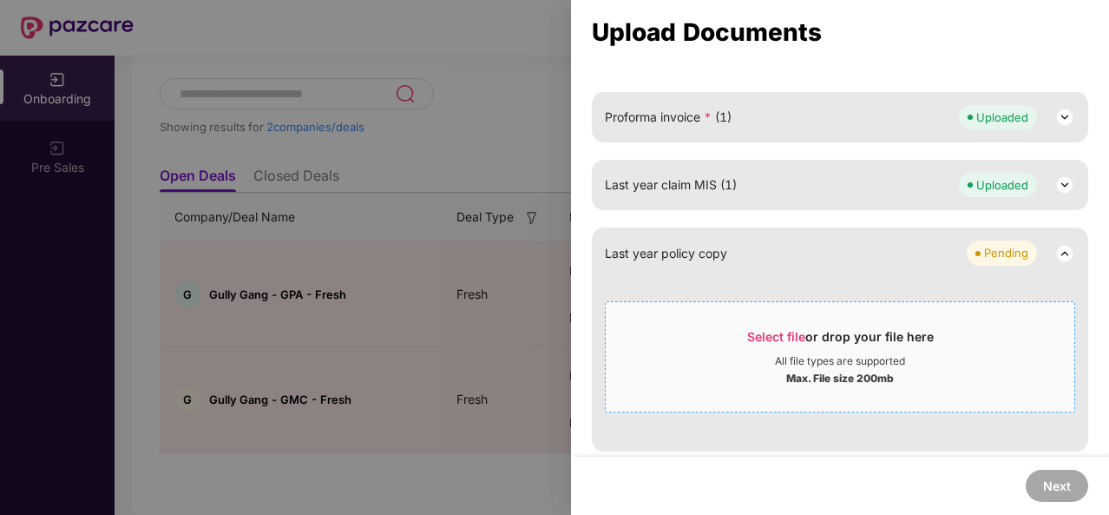
click at [781, 334] on span "Select file" at bounding box center [776, 336] width 58 height 15
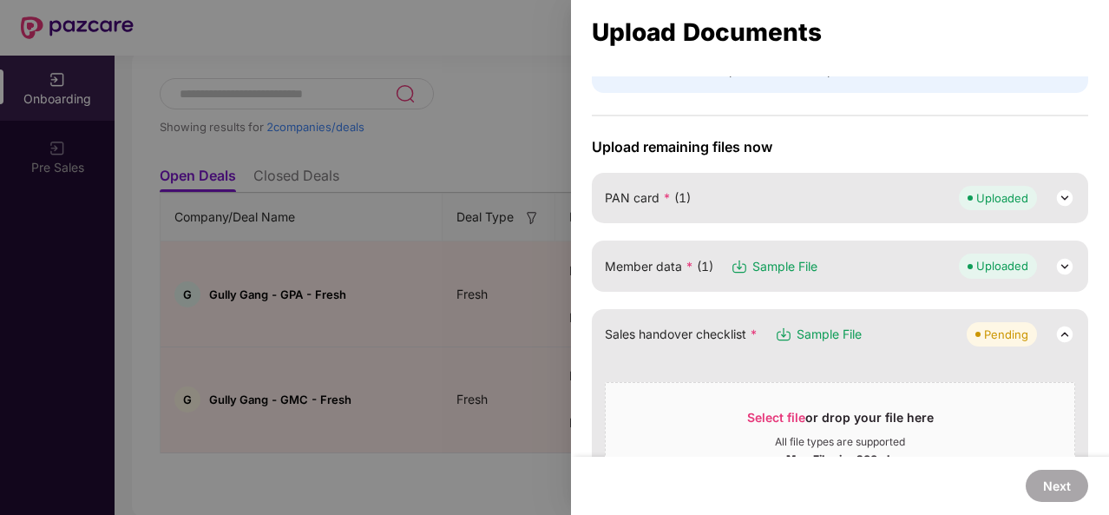
scroll to position [0, 0]
